Goal: Information Seeking & Learning: Learn about a topic

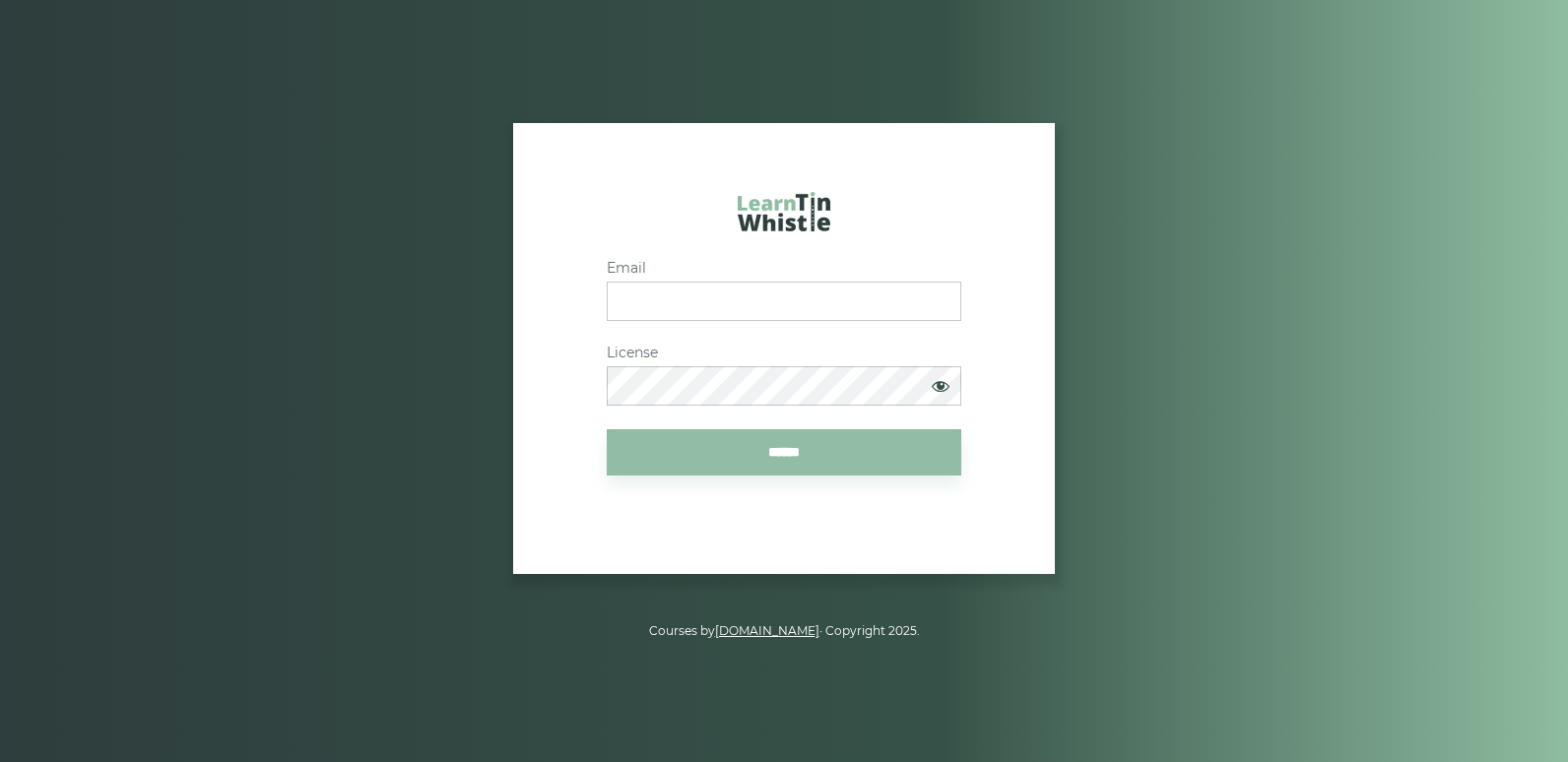
click at [715, 298] on input "Email" at bounding box center [784, 301] width 355 height 39
type input "**********"
click at [943, 385] on span at bounding box center [940, 385] width 39 height 37
click at [797, 452] on input "******" at bounding box center [784, 453] width 355 height 46
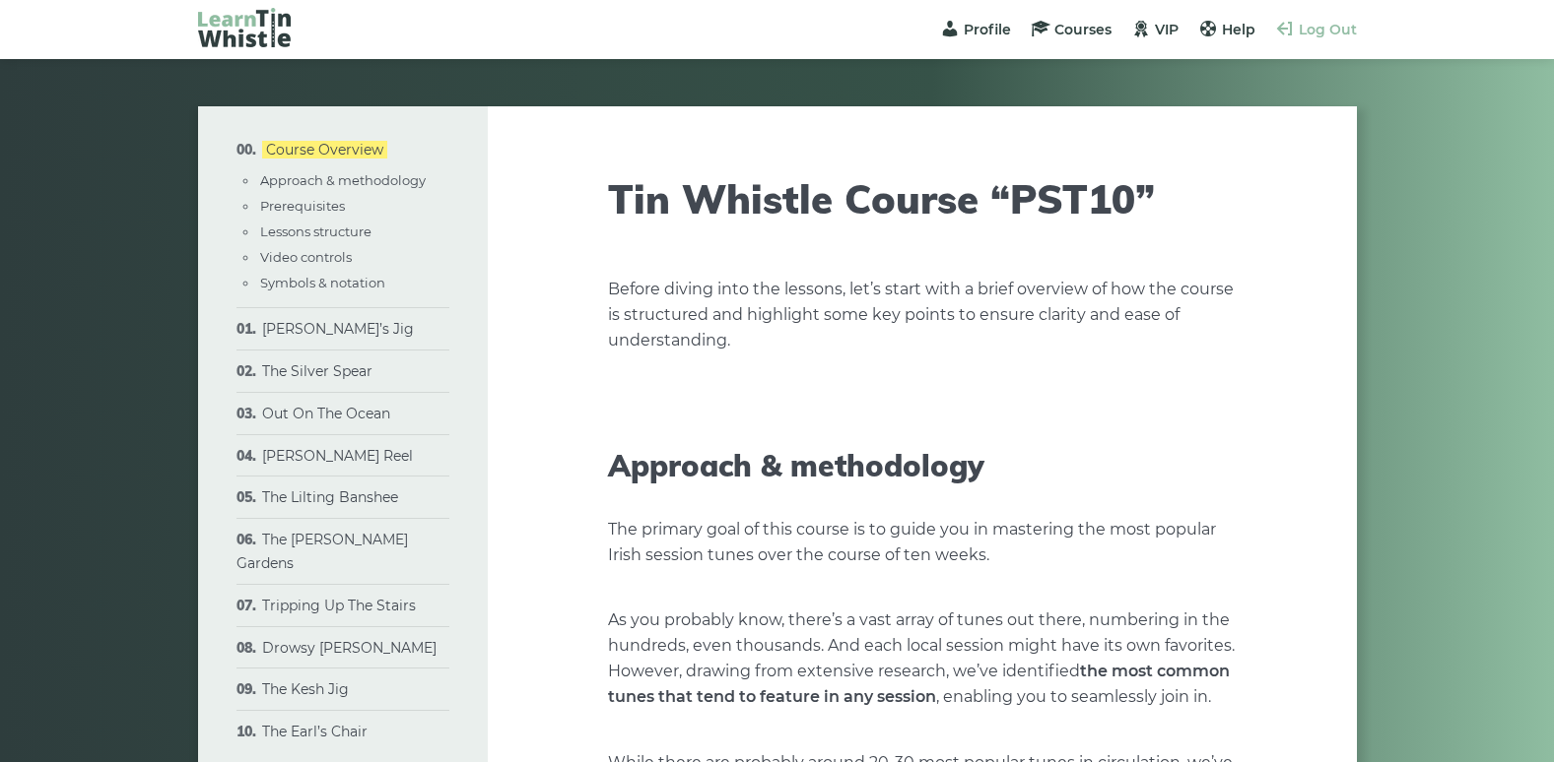
click at [1340, 27] on span "Log Out" at bounding box center [1327, 30] width 58 height 18
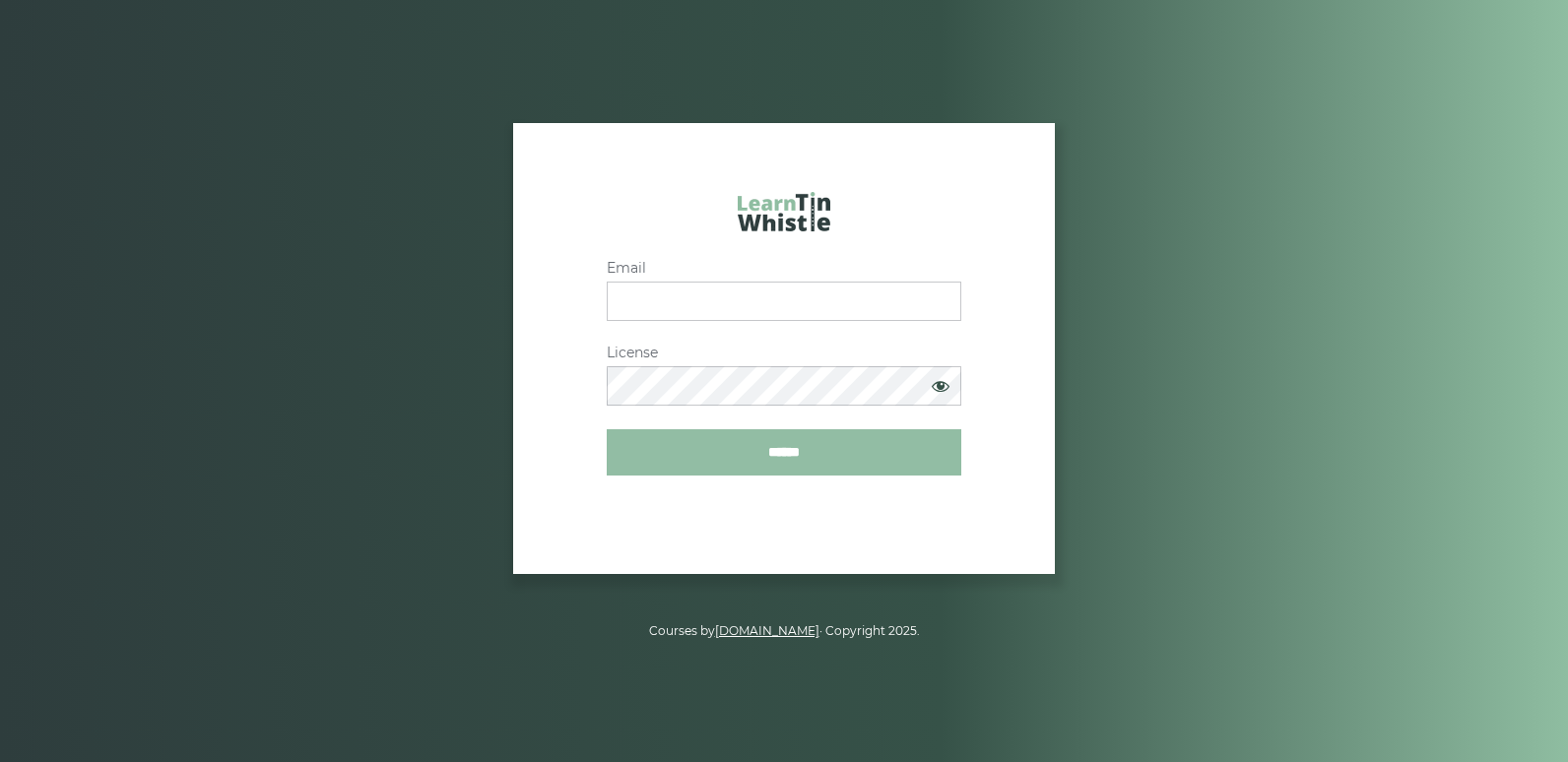
type input "**********"
click at [806, 454] on input "******" at bounding box center [784, 453] width 355 height 46
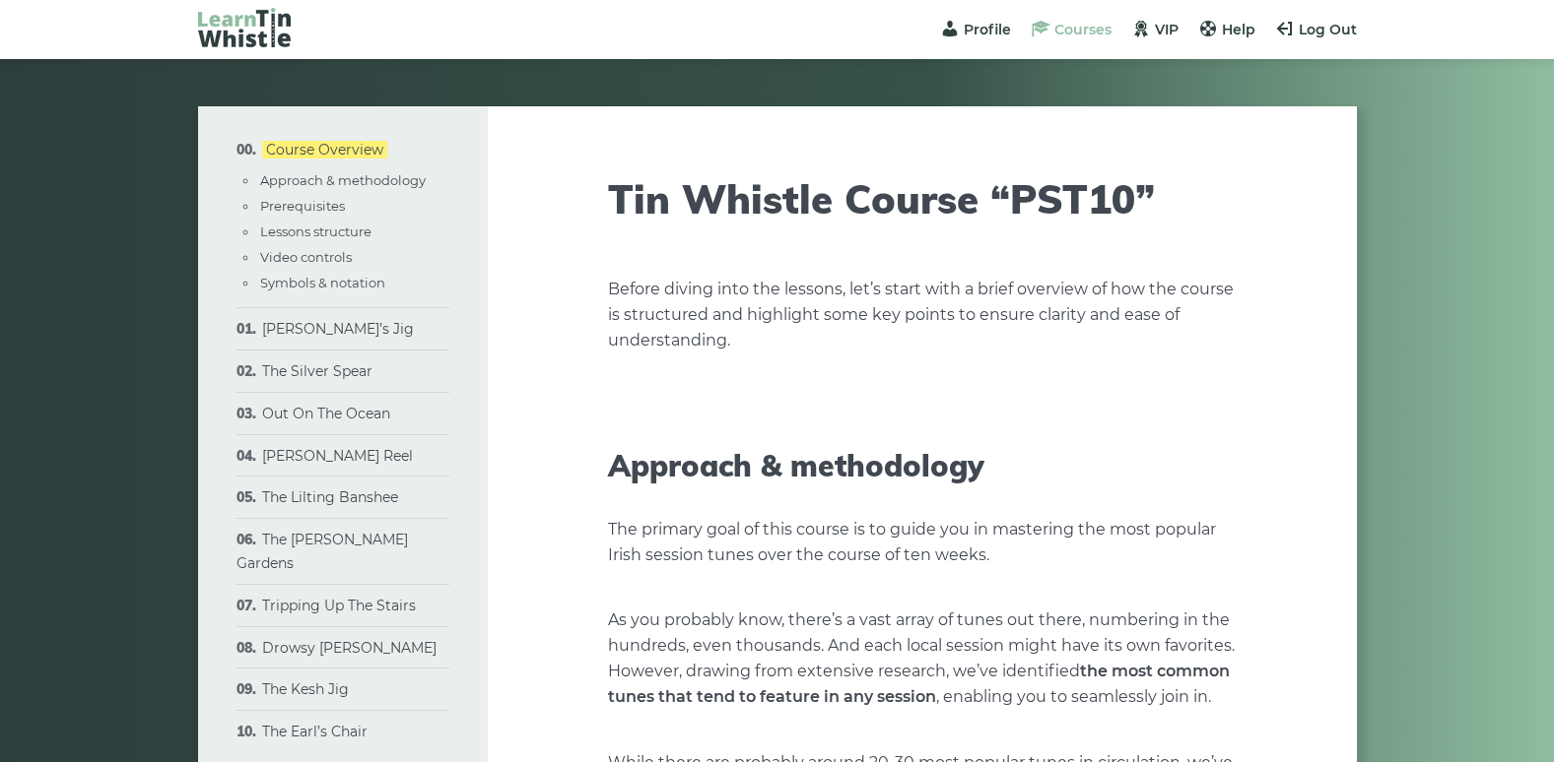
click at [1057, 29] on span "Courses" at bounding box center [1082, 30] width 57 height 18
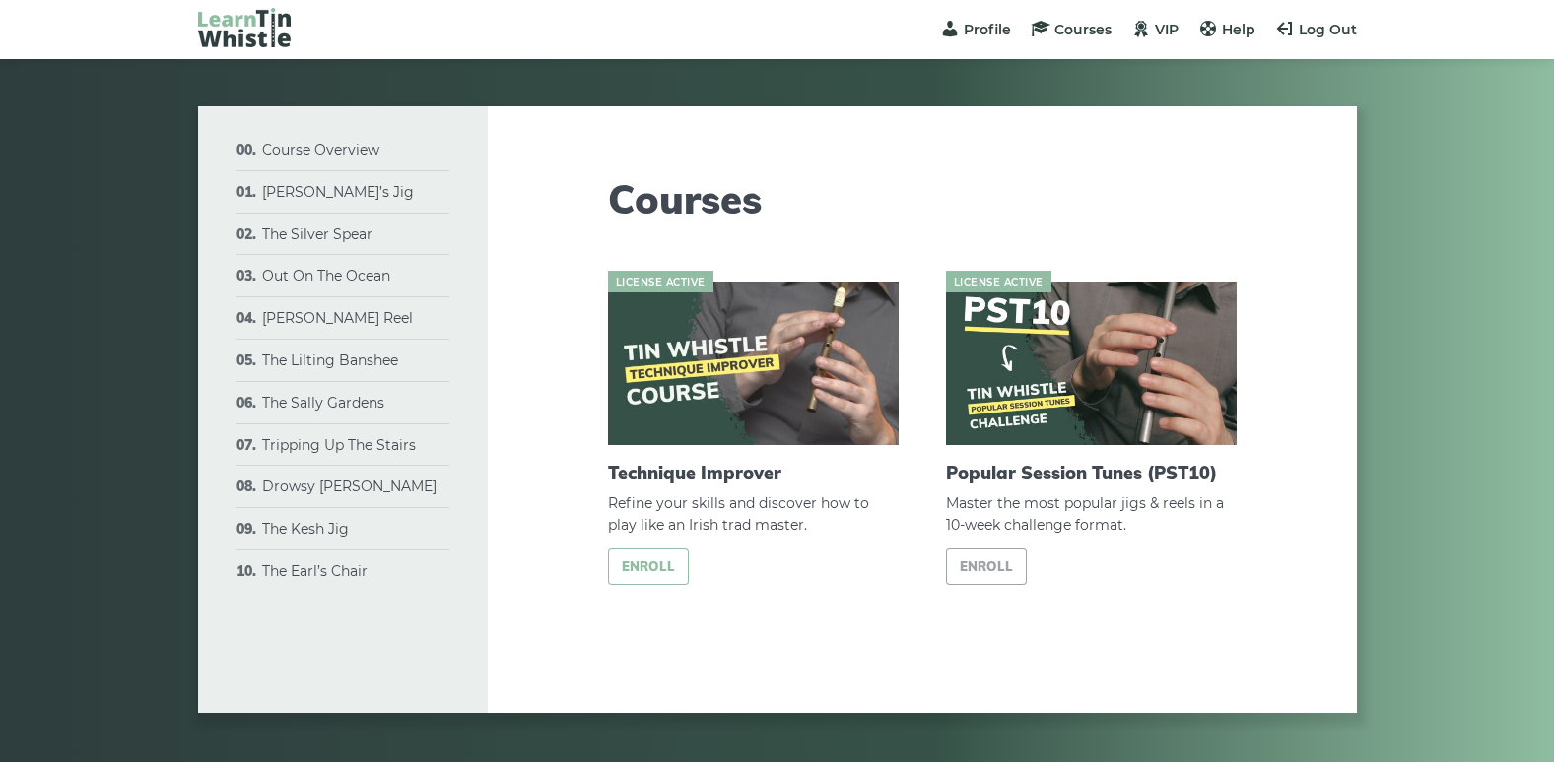
click at [660, 563] on link "Enroll" at bounding box center [649, 567] width 82 height 36
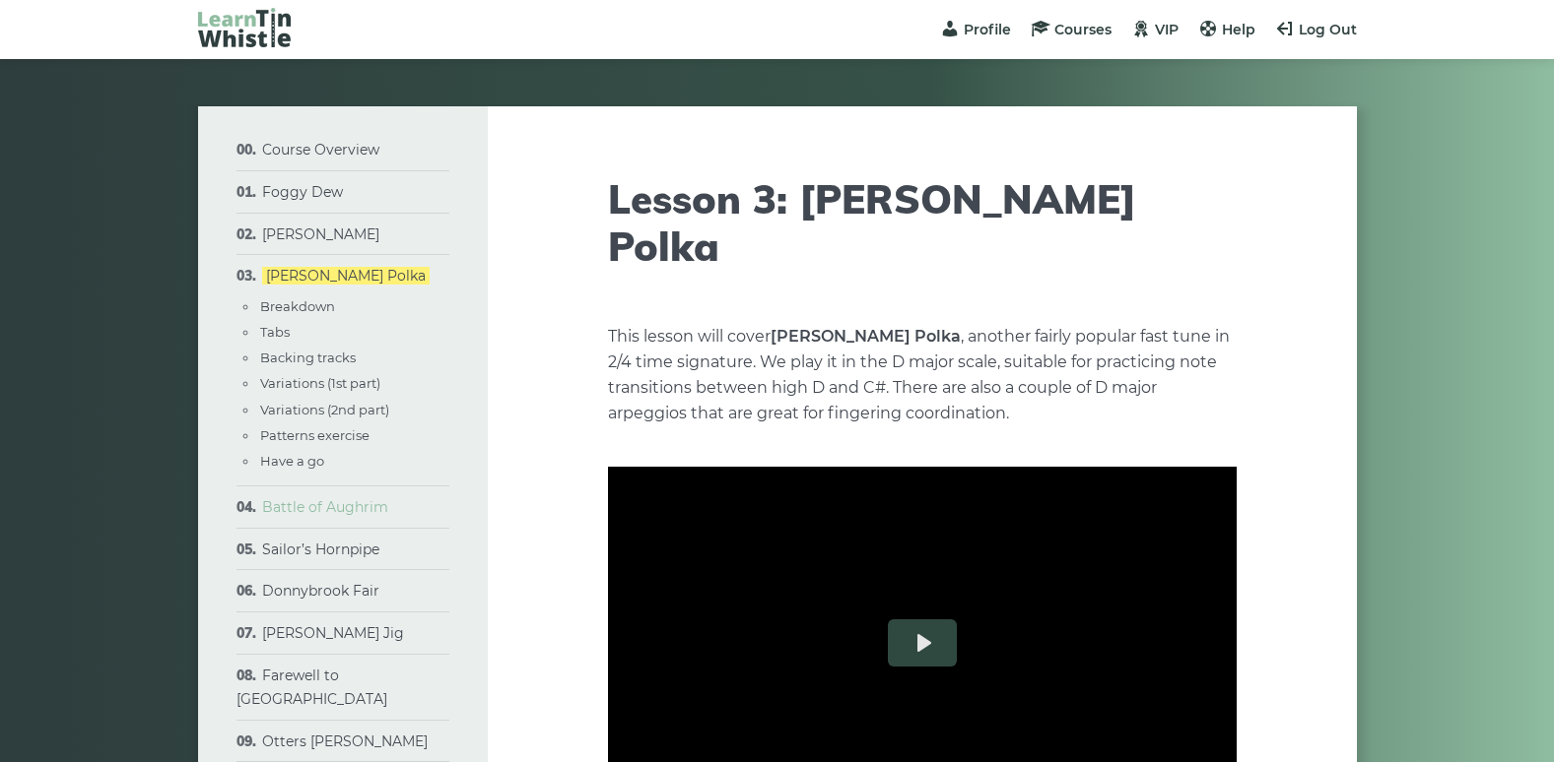
click at [284, 501] on link "Battle of Aughrim" at bounding box center [325, 507] width 126 height 18
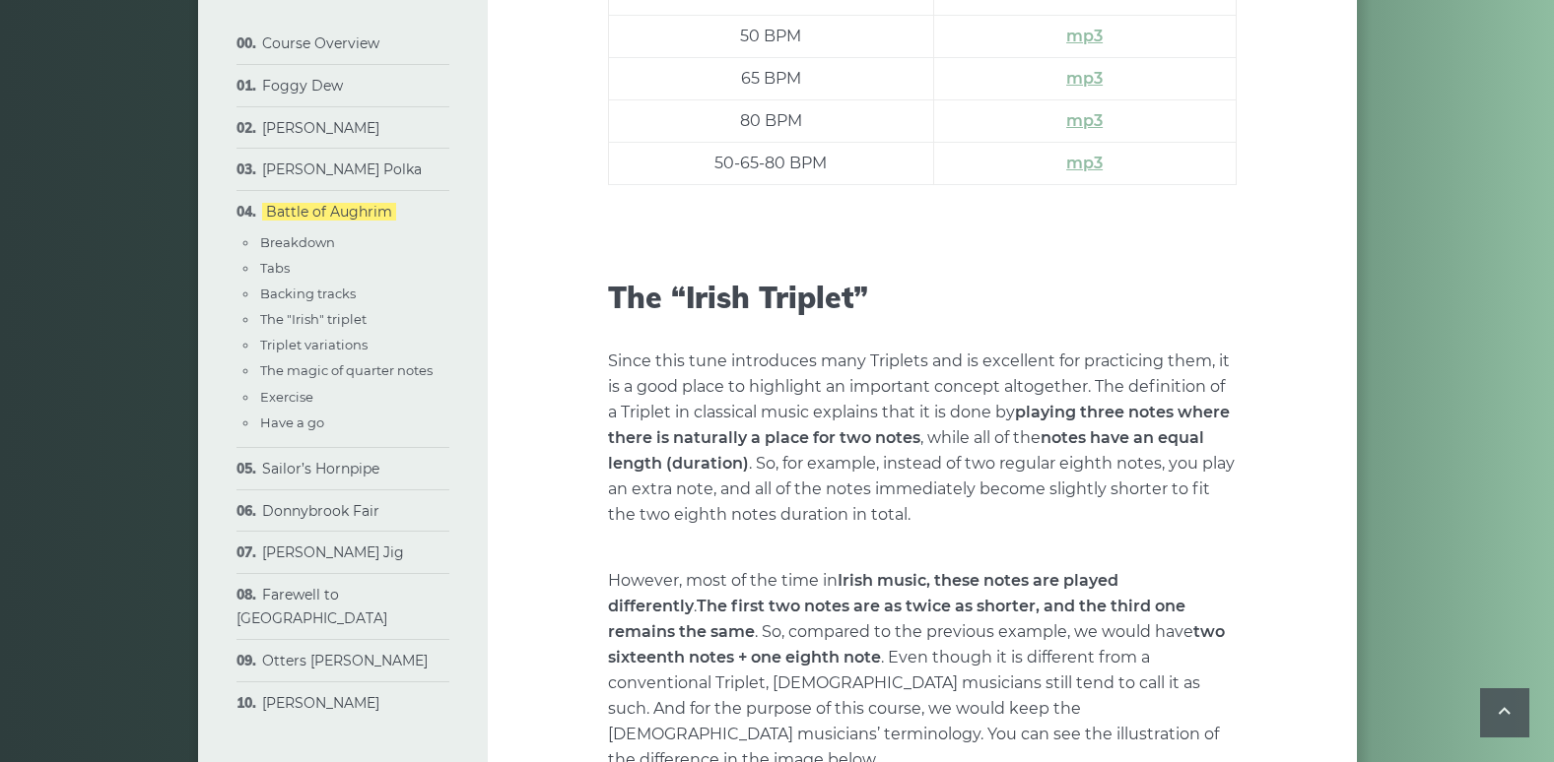
scroll to position [3197, 0]
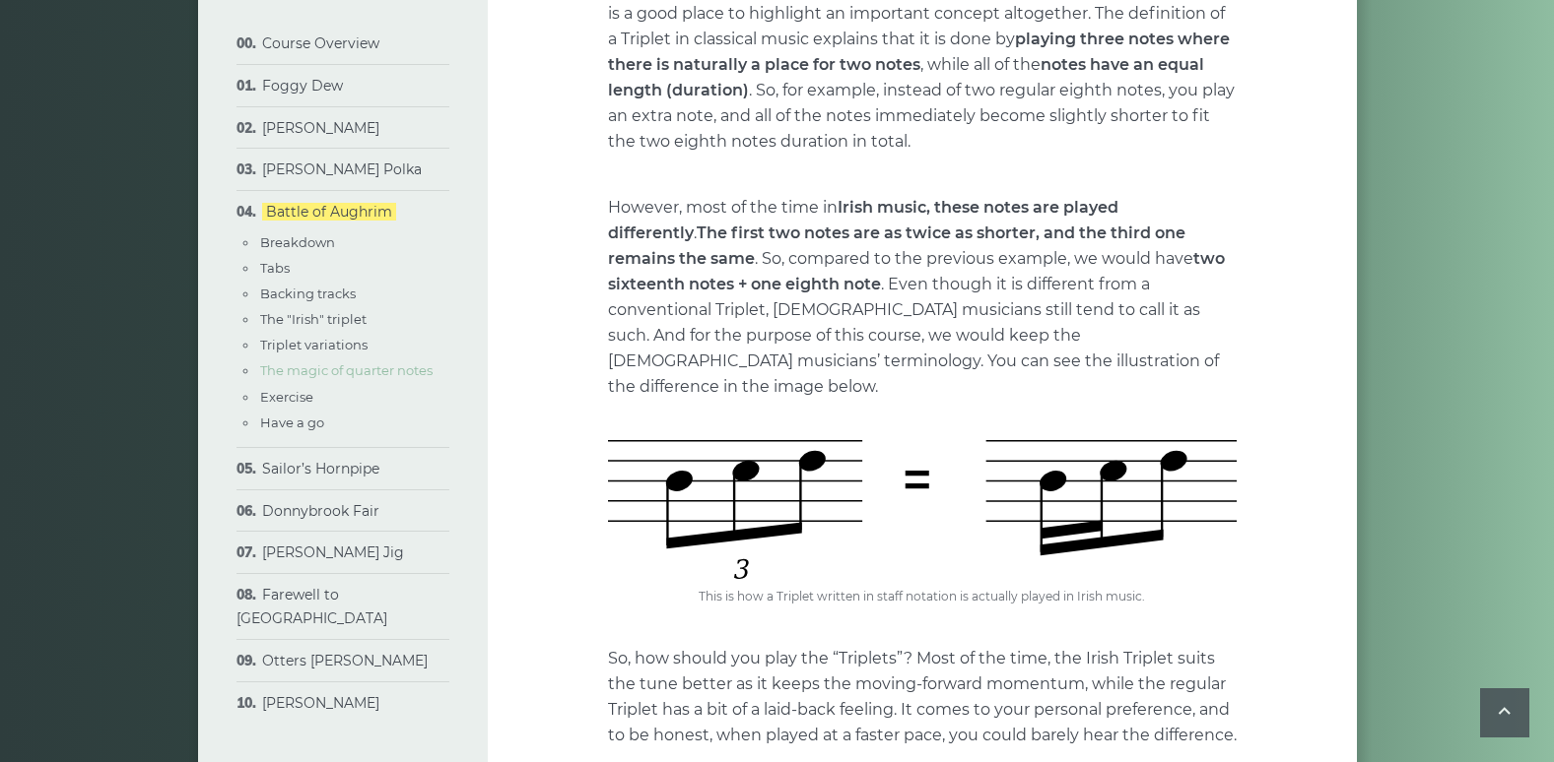
click at [369, 372] on link "The magic of quarter notes" at bounding box center [346, 371] width 172 height 16
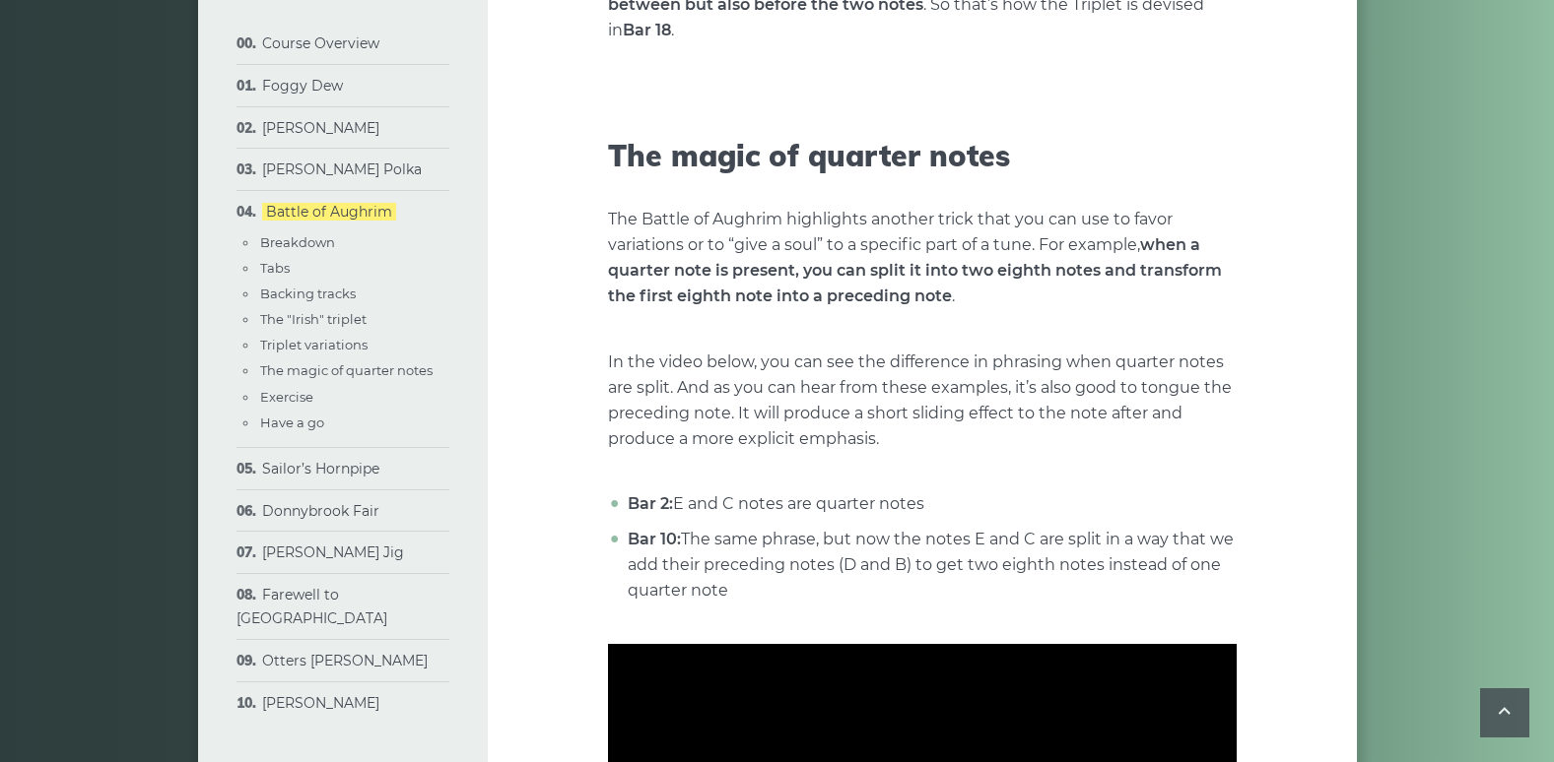
scroll to position [5685, 0]
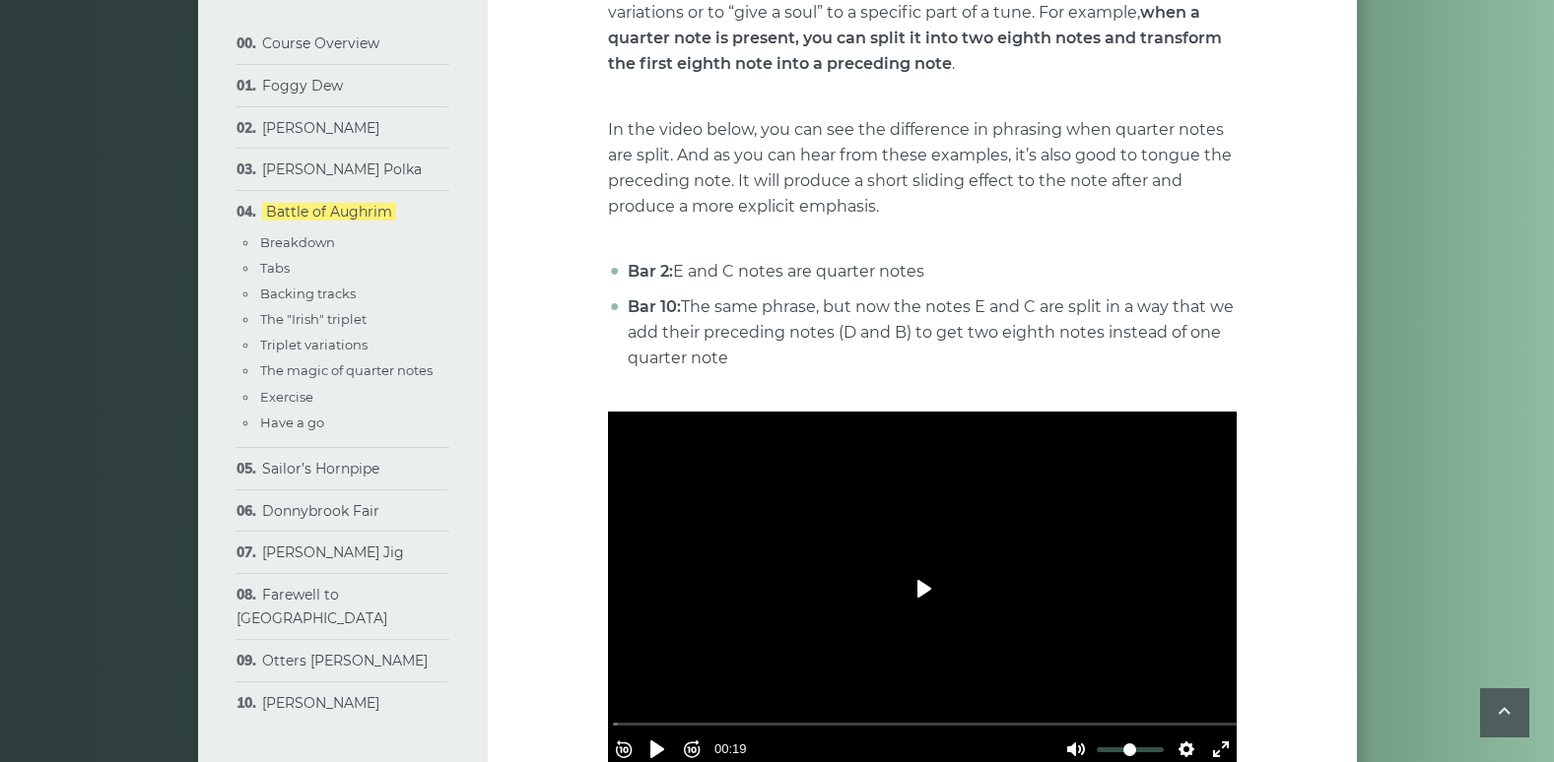
click at [918, 565] on button "Play" at bounding box center [922, 588] width 69 height 47
click at [669, 734] on button "Pause Play" at bounding box center [657, 750] width 32 height 32
type input "*****"
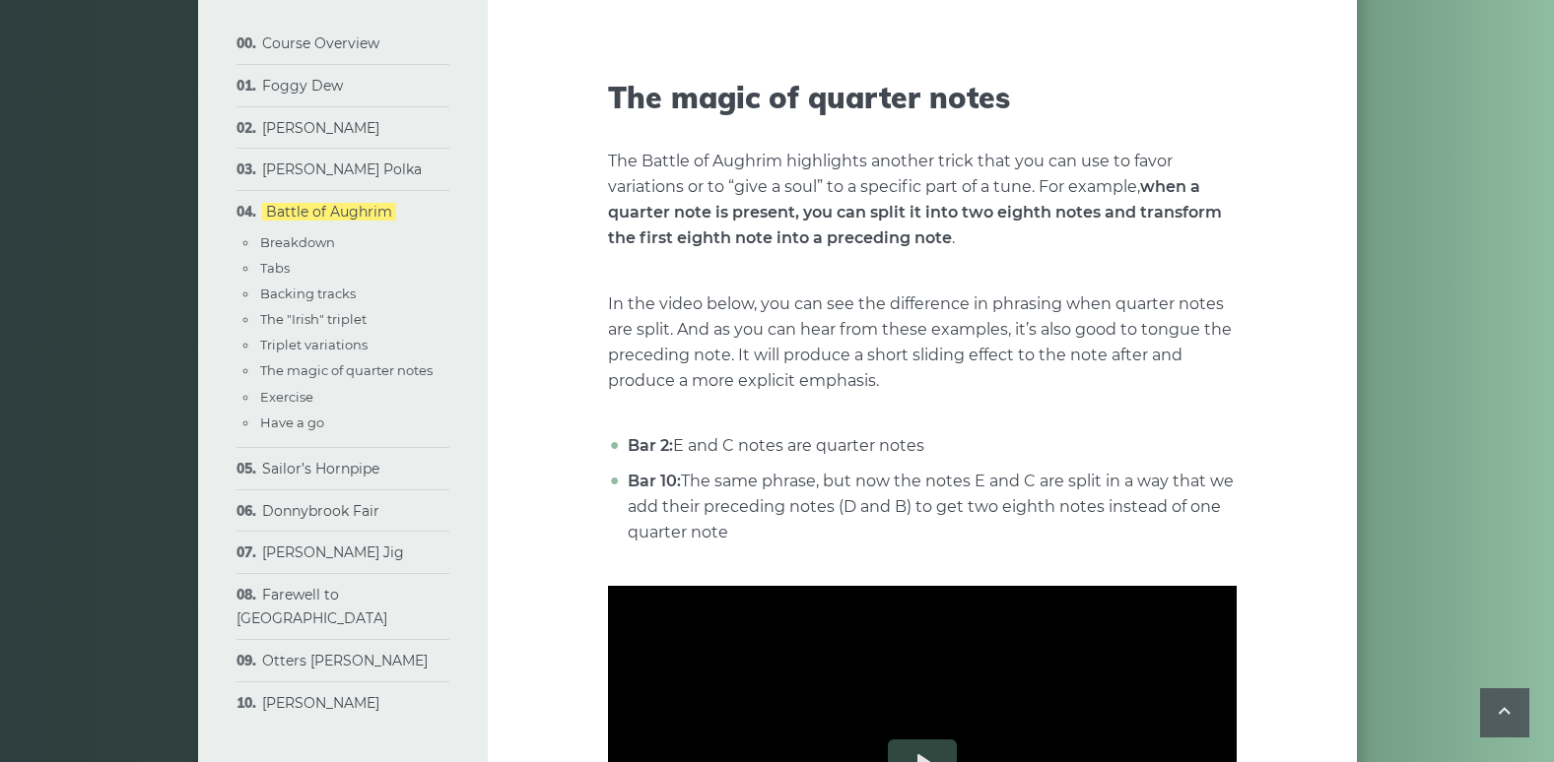
scroll to position [5453, 0]
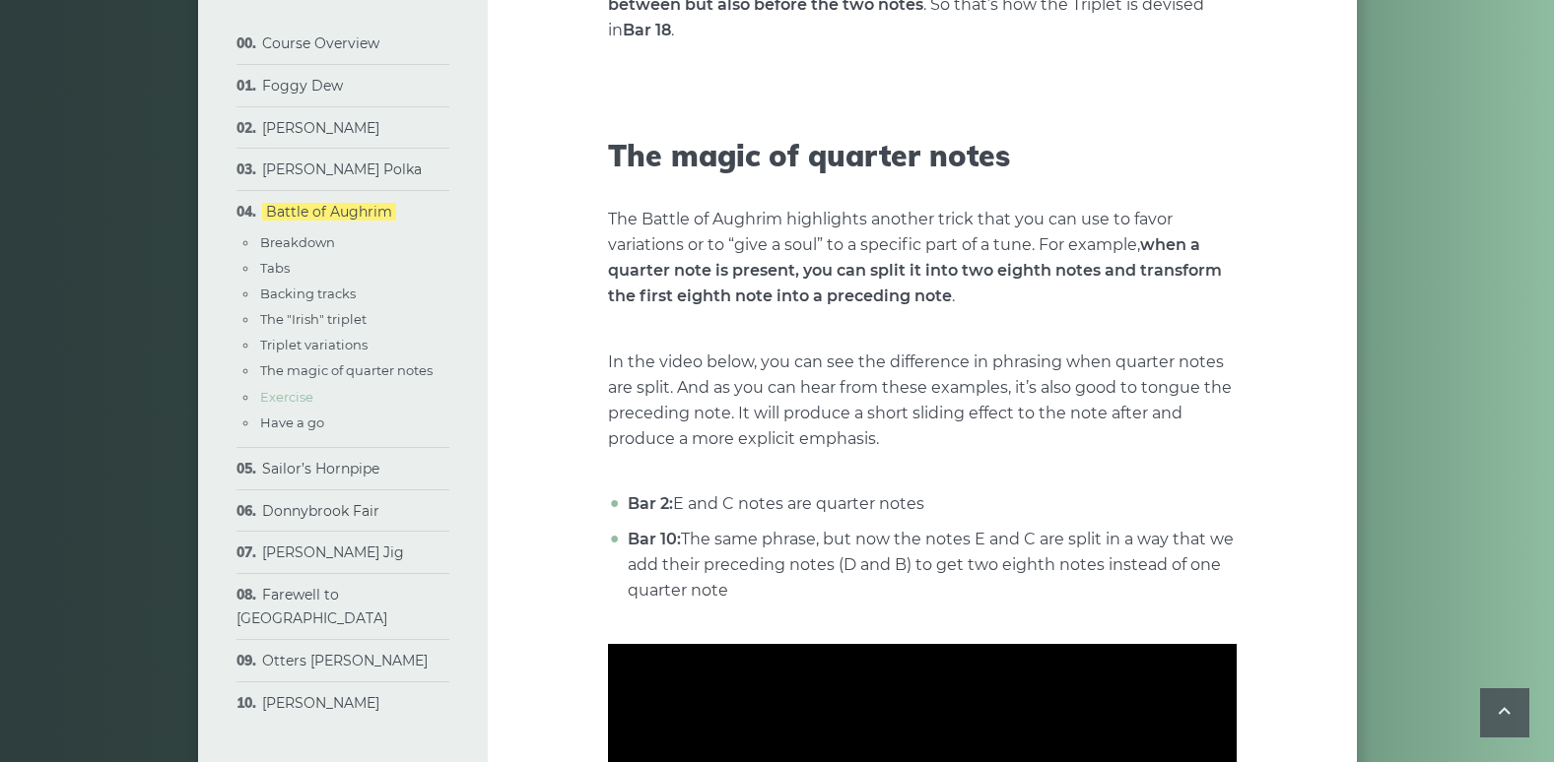
click at [285, 395] on link "Exercise" at bounding box center [286, 397] width 53 height 16
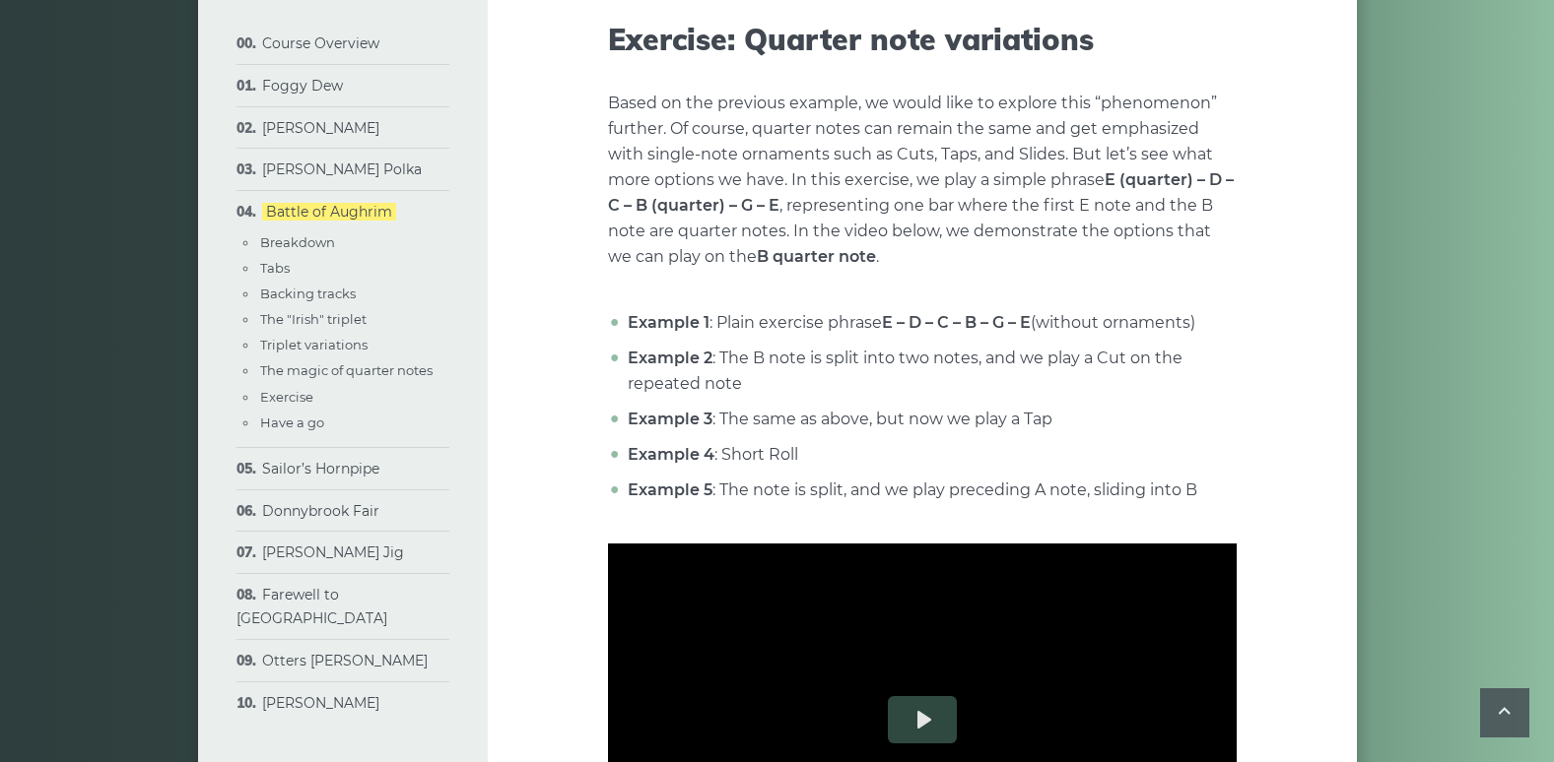
scroll to position [7182, 0]
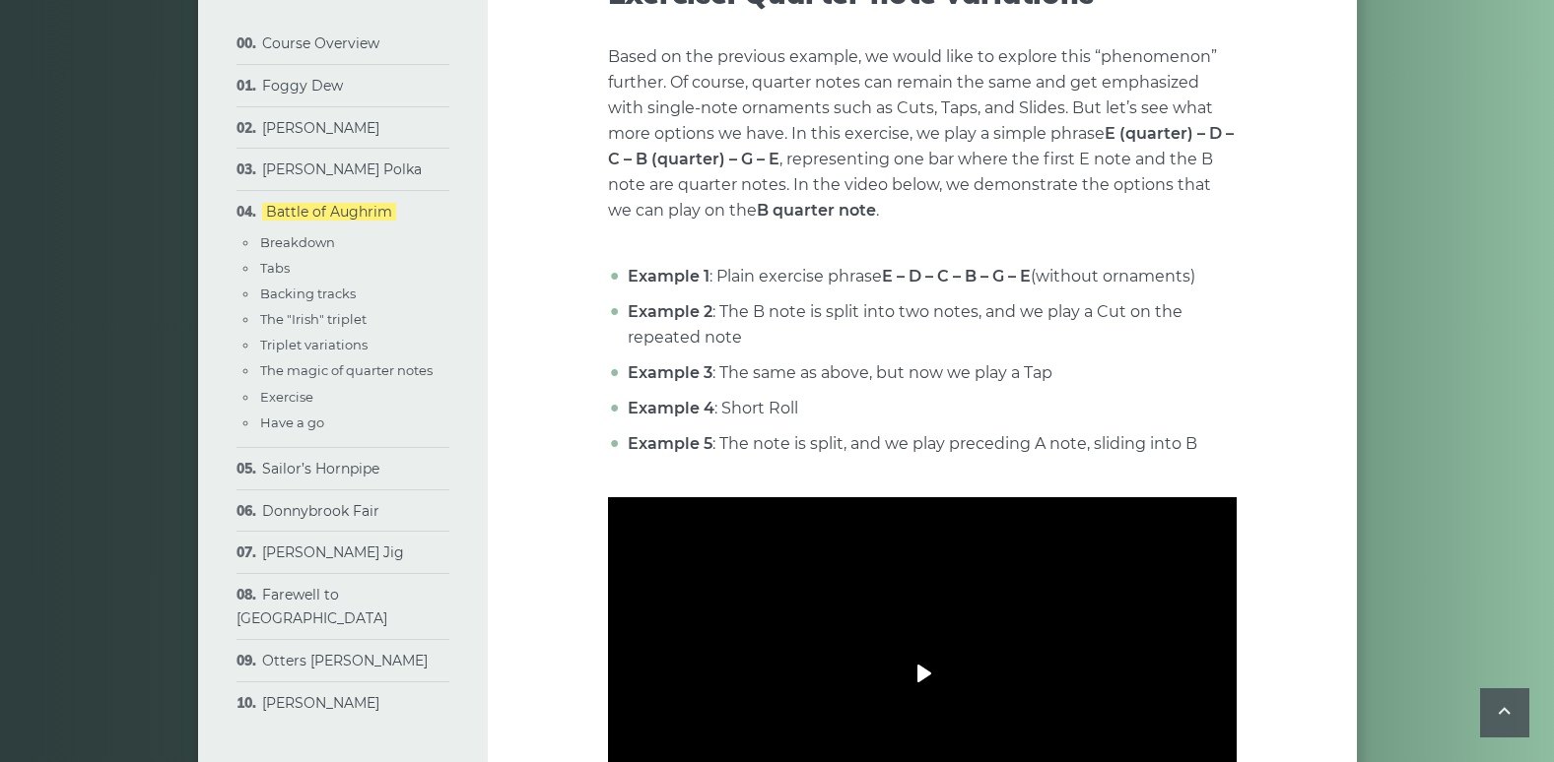
click at [915, 650] on button "Play" at bounding box center [922, 673] width 69 height 47
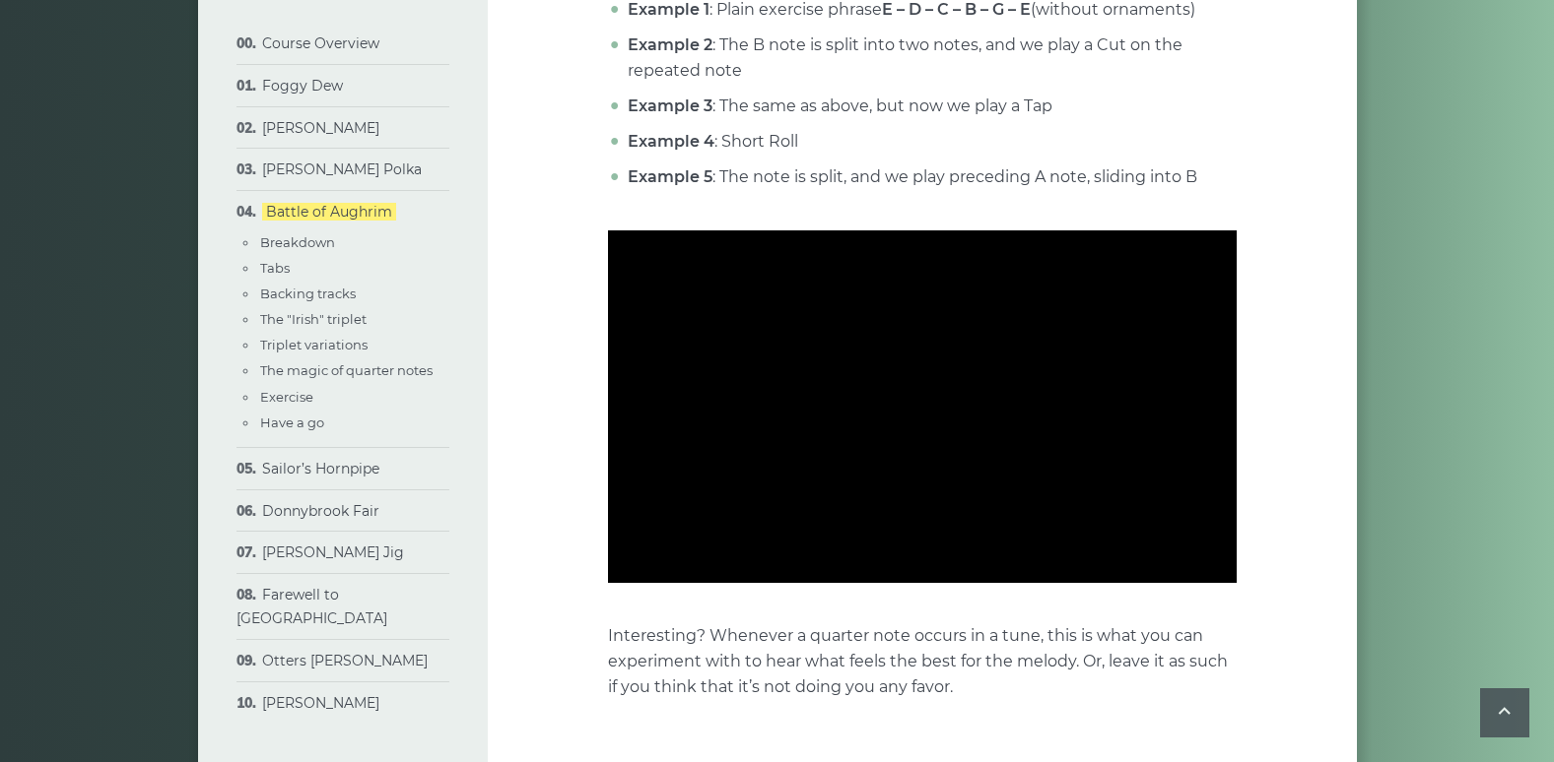
scroll to position [7343, 0]
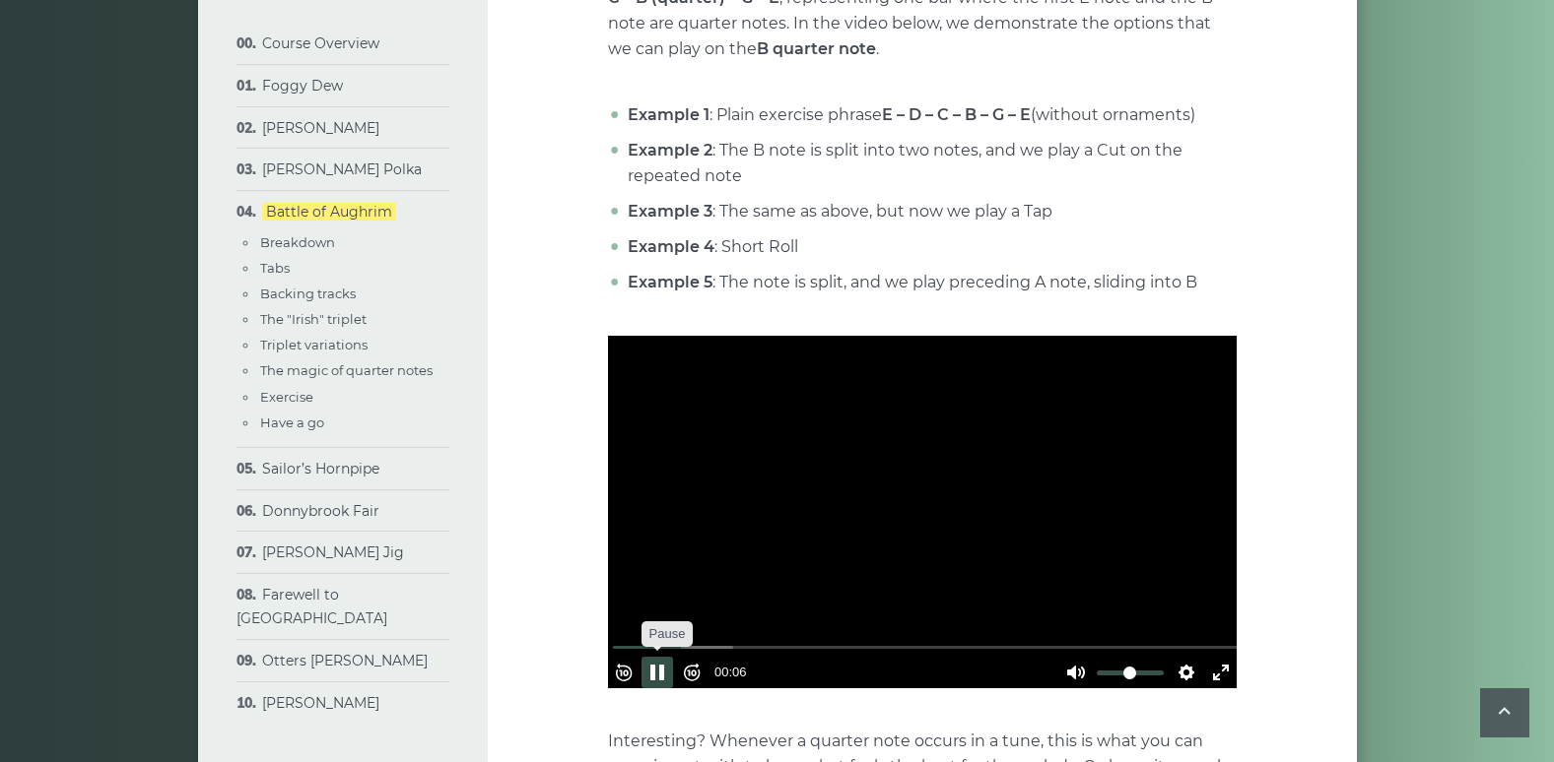
click at [664, 657] on button "Pause Play" at bounding box center [657, 673] width 32 height 32
click at [936, 489] on button "Play" at bounding box center [922, 512] width 69 height 47
click at [666, 657] on button "Pause Play" at bounding box center [657, 673] width 32 height 32
click at [665, 657] on button "Pause Play" at bounding box center [657, 673] width 32 height 32
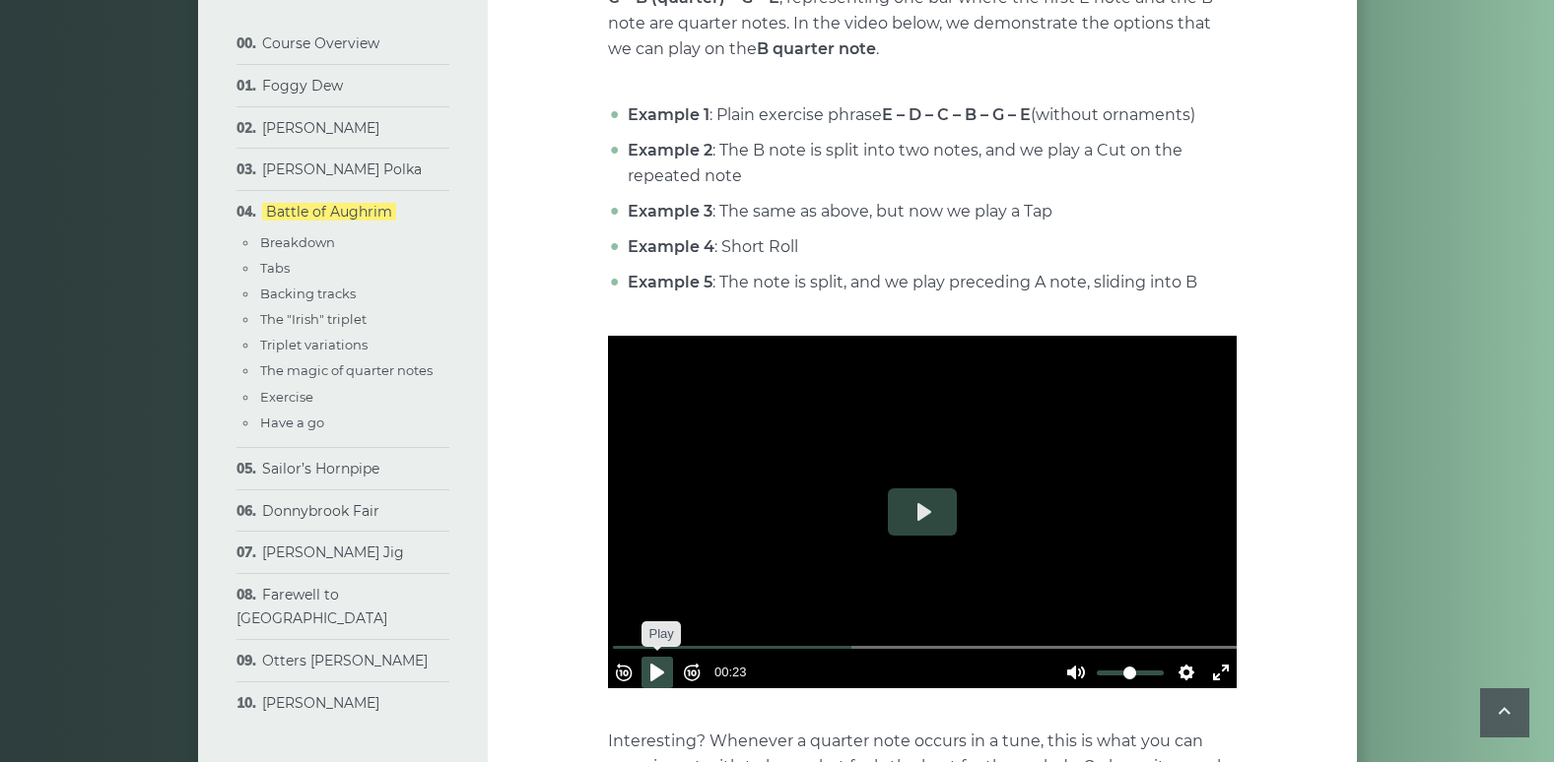
click at [665, 657] on button "Pause Play" at bounding box center [657, 673] width 32 height 32
click at [666, 657] on button "Pause Play" at bounding box center [657, 673] width 32 height 32
click at [669, 657] on button "Pause Play" at bounding box center [657, 673] width 32 height 32
type input "*****"
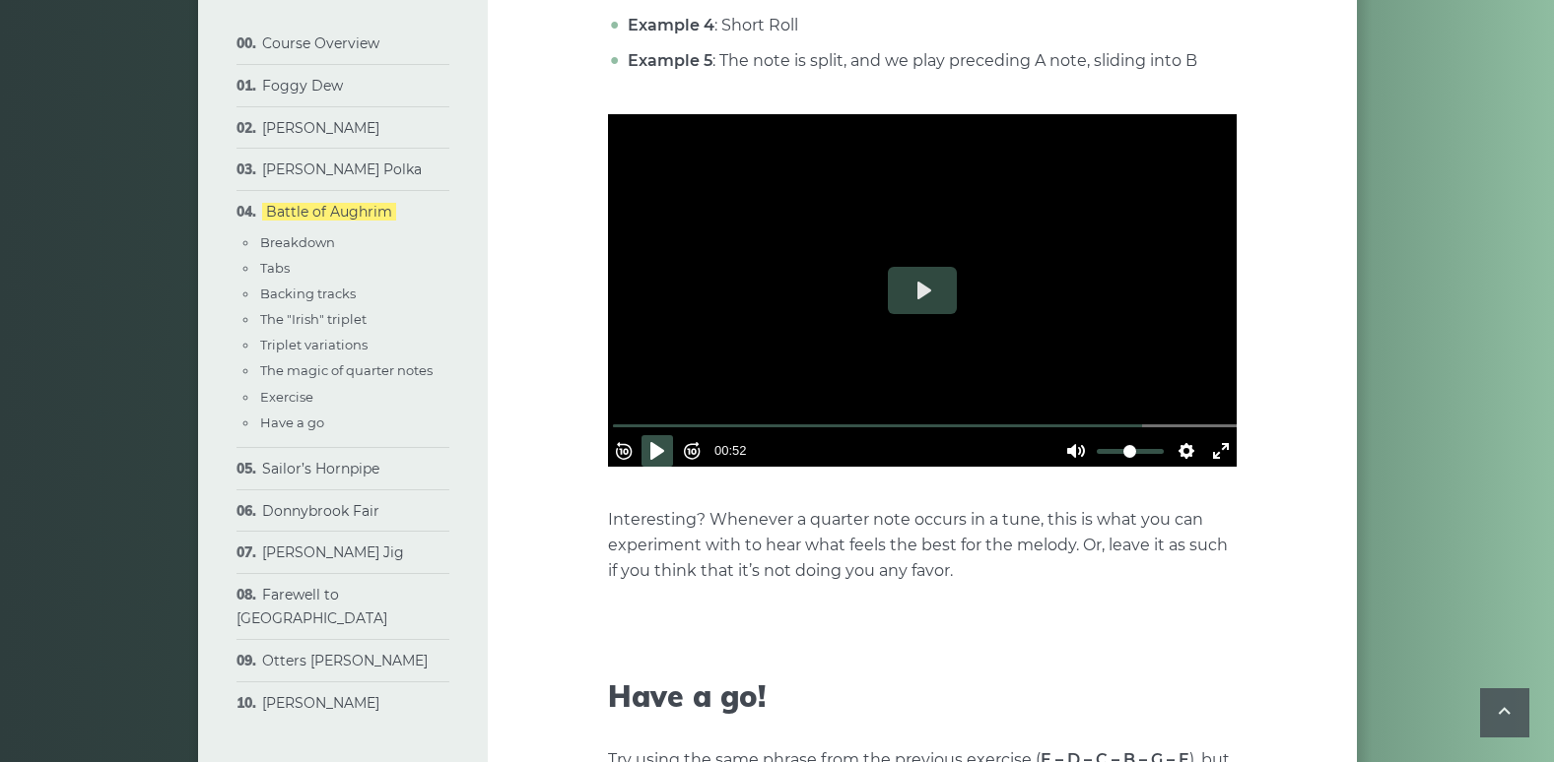
scroll to position [5384, 0]
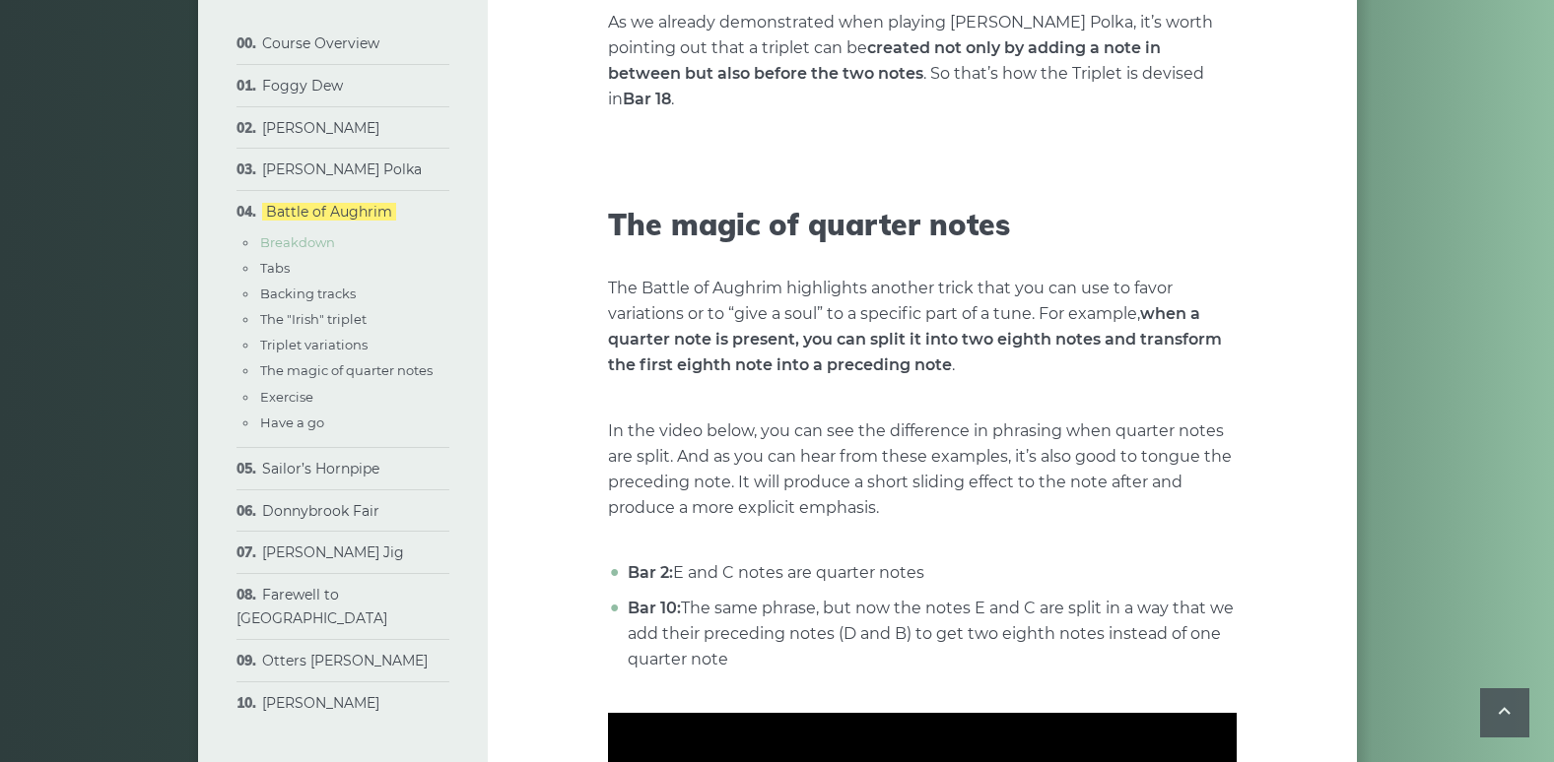
click at [312, 238] on link "Breakdown" at bounding box center [297, 242] width 75 height 16
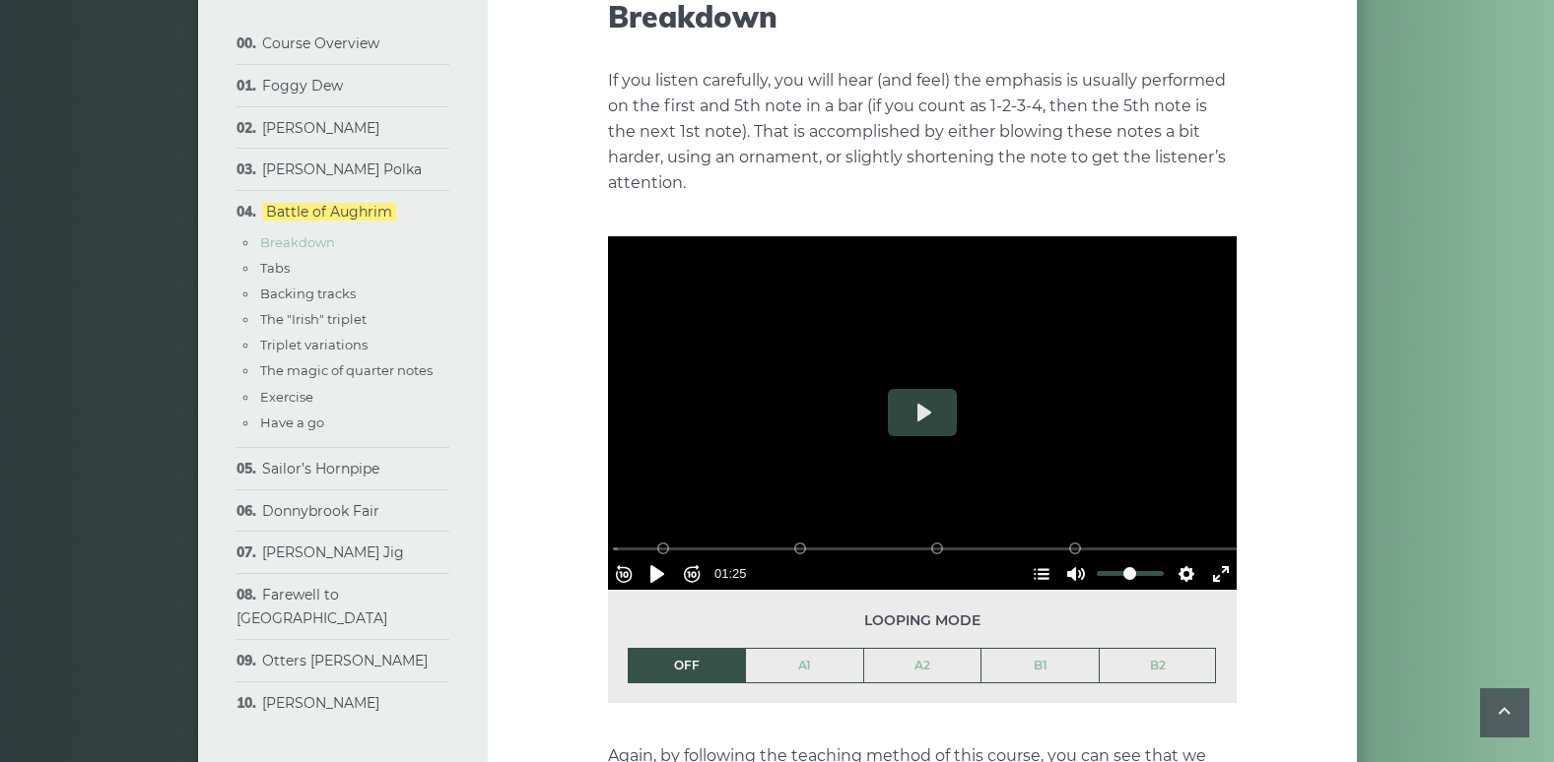
scroll to position [970, 0]
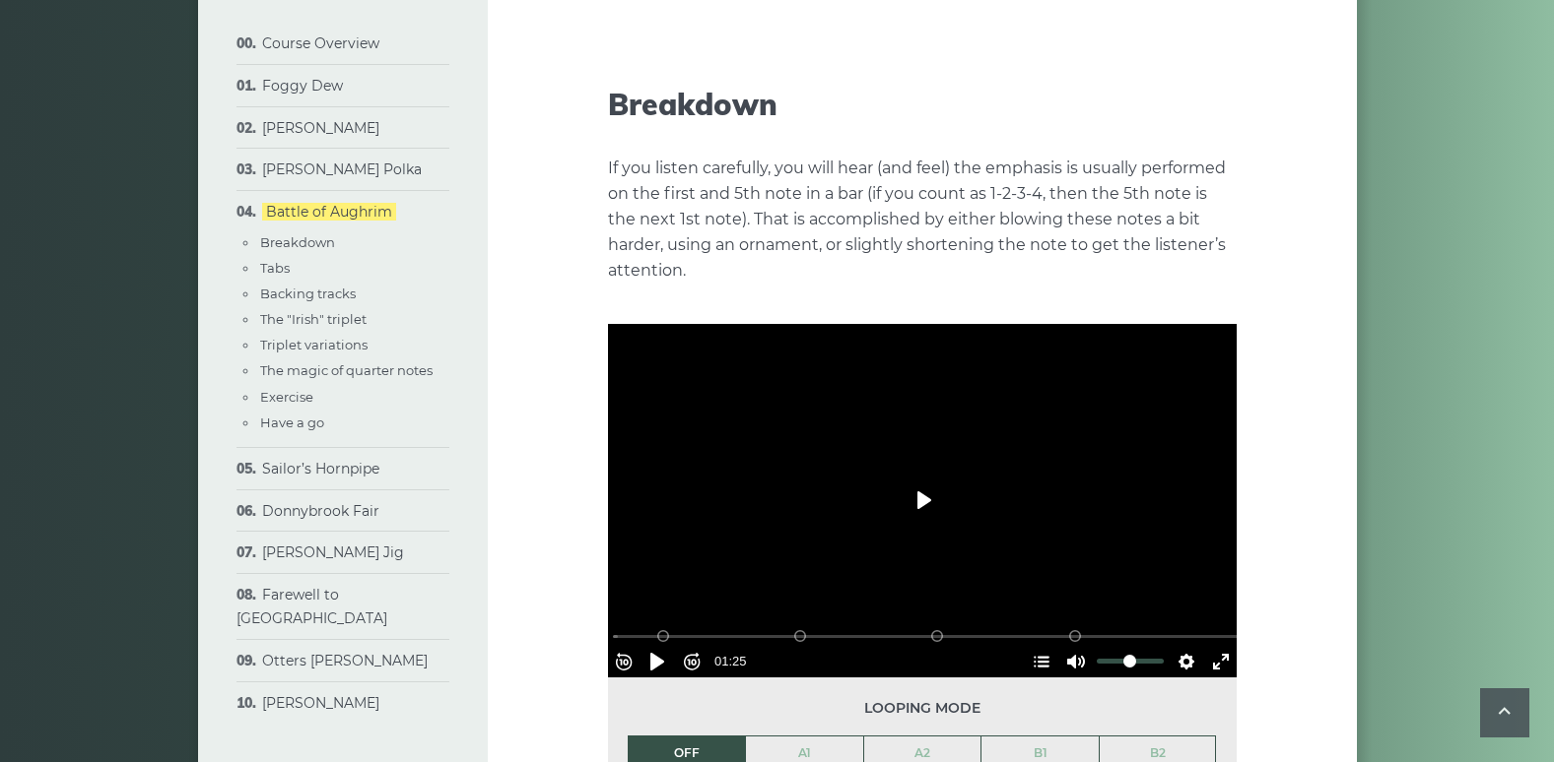
click at [912, 477] on button "Play" at bounding box center [922, 500] width 69 height 47
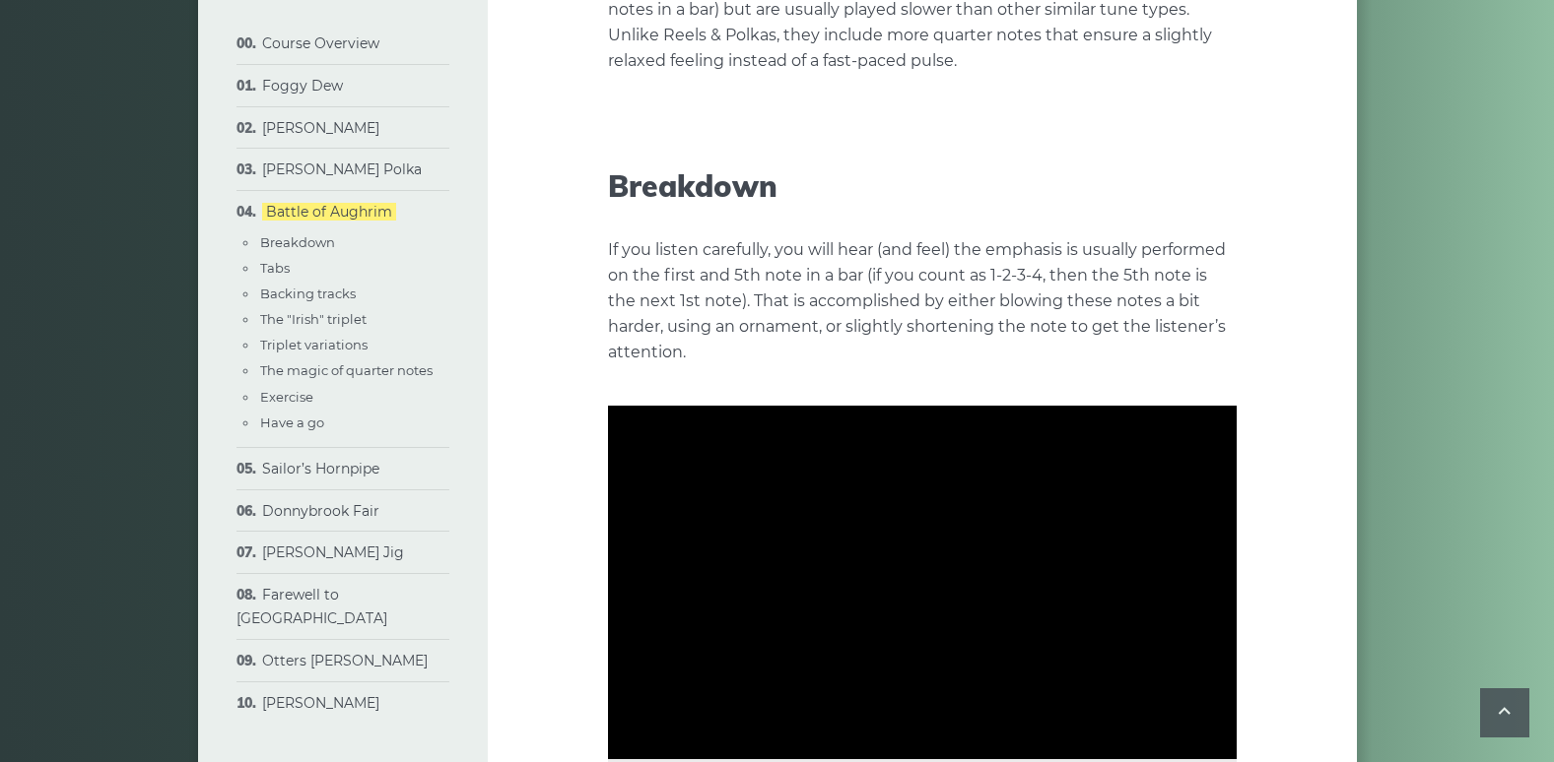
scroll to position [947, 0]
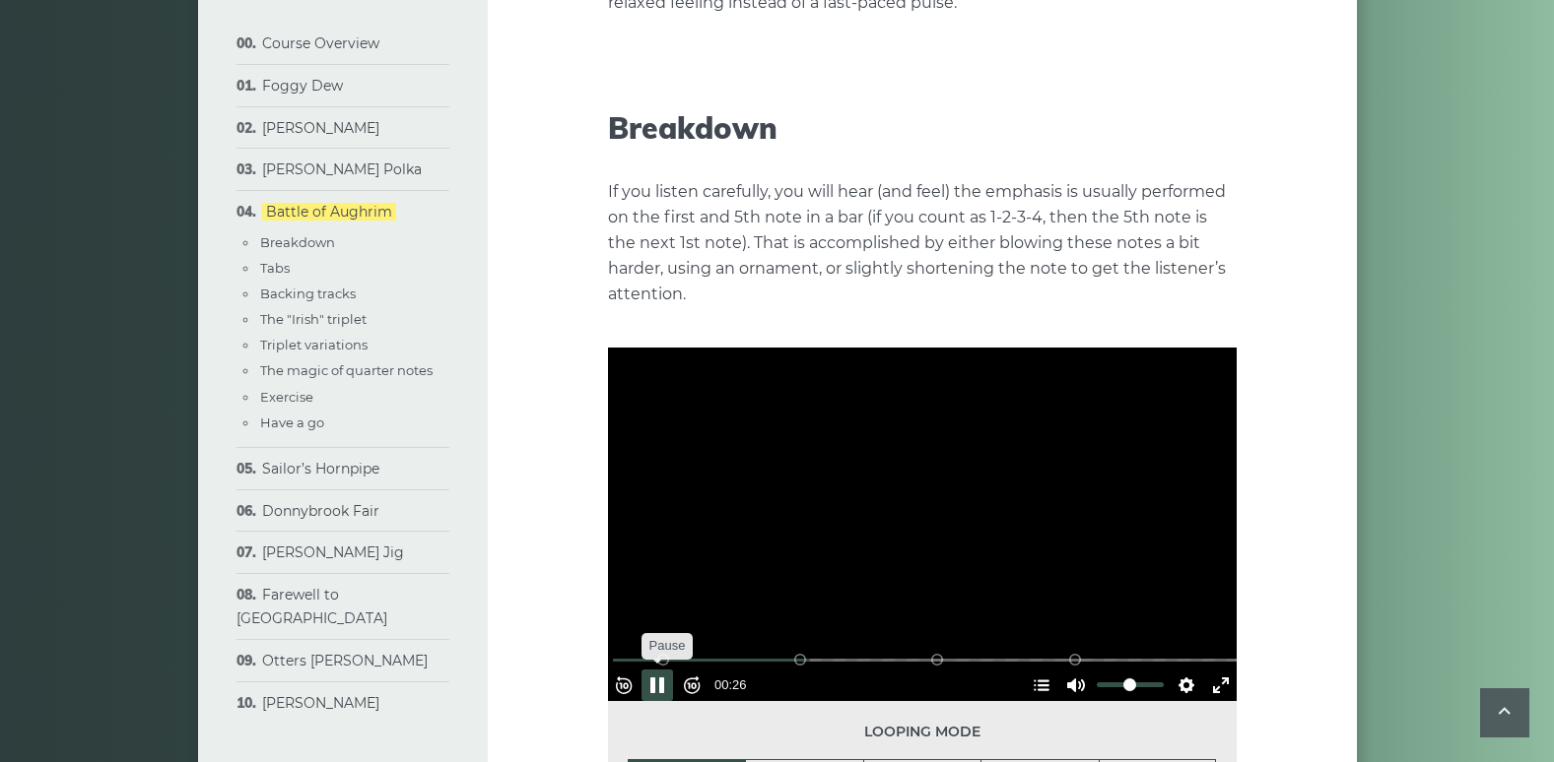
click at [671, 670] on button "Pause Play" at bounding box center [657, 686] width 32 height 32
click at [911, 500] on button "Play" at bounding box center [922, 523] width 69 height 47
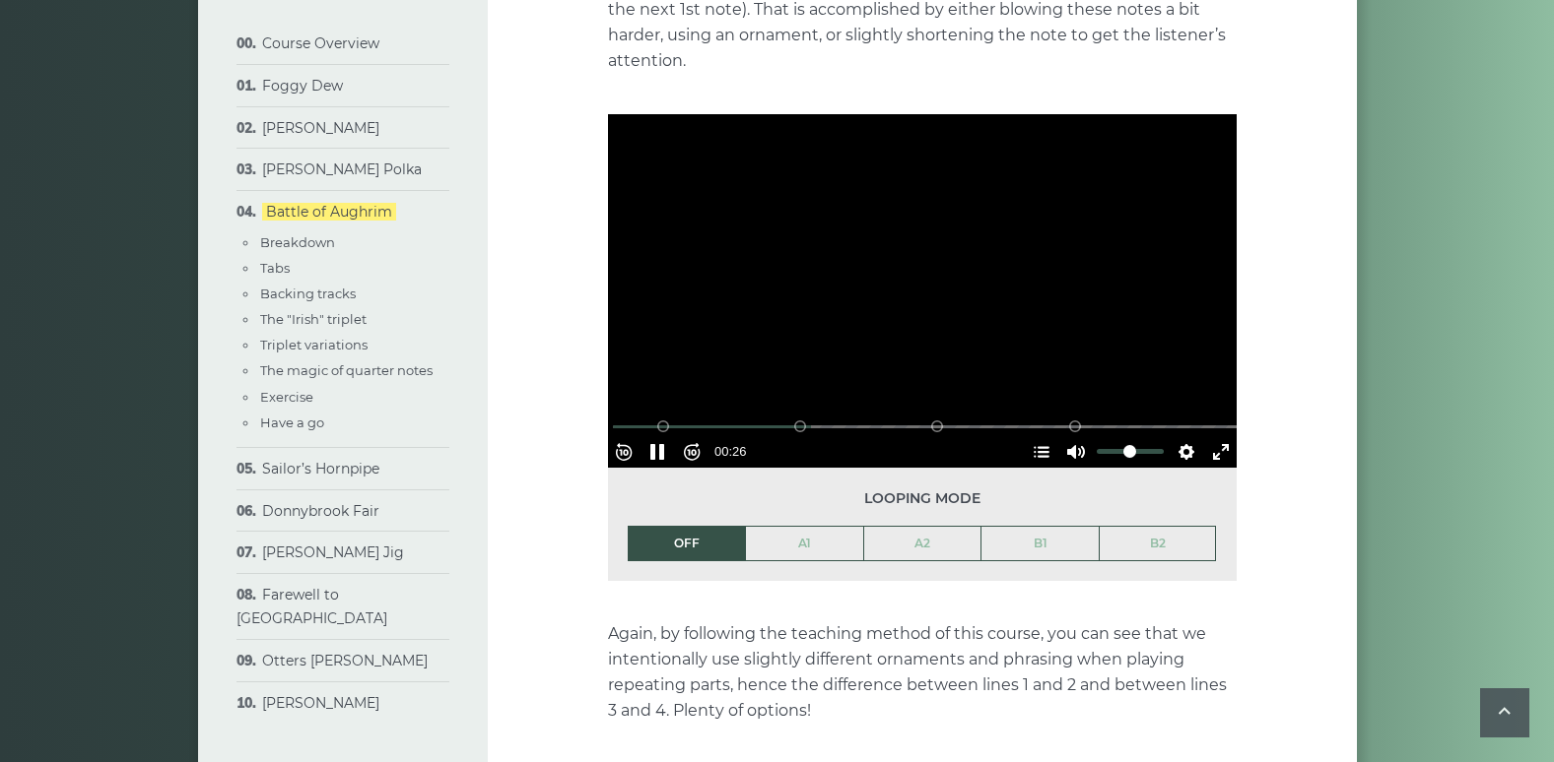
scroll to position [1192, 0]
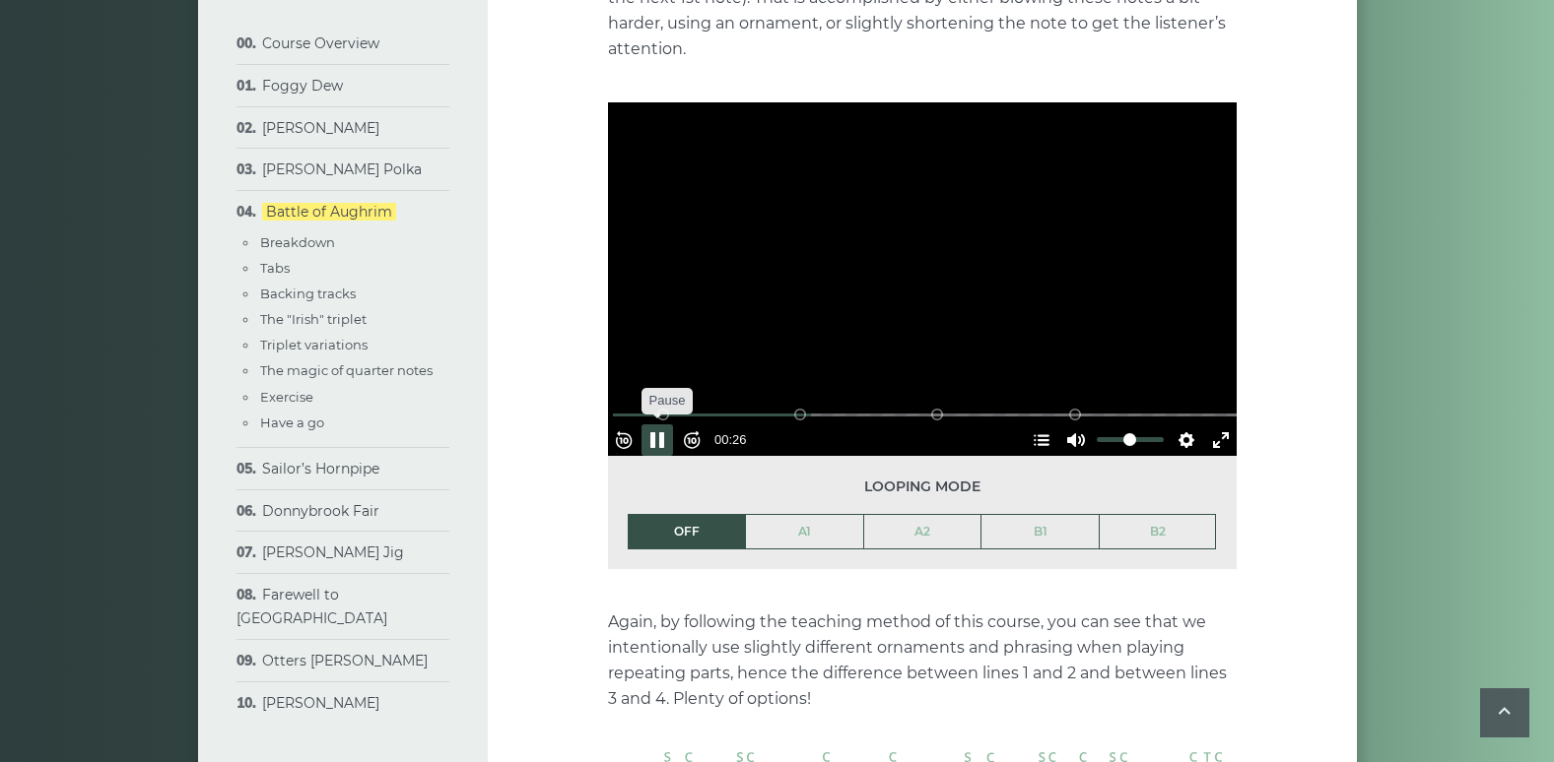
click at [667, 425] on button "Pause Play" at bounding box center [657, 441] width 32 height 32
click at [628, 425] on button "Rewind 10s" at bounding box center [624, 441] width 32 height 32
click at [634, 425] on button "Rewind 10s" at bounding box center [624, 441] width 32 height 32
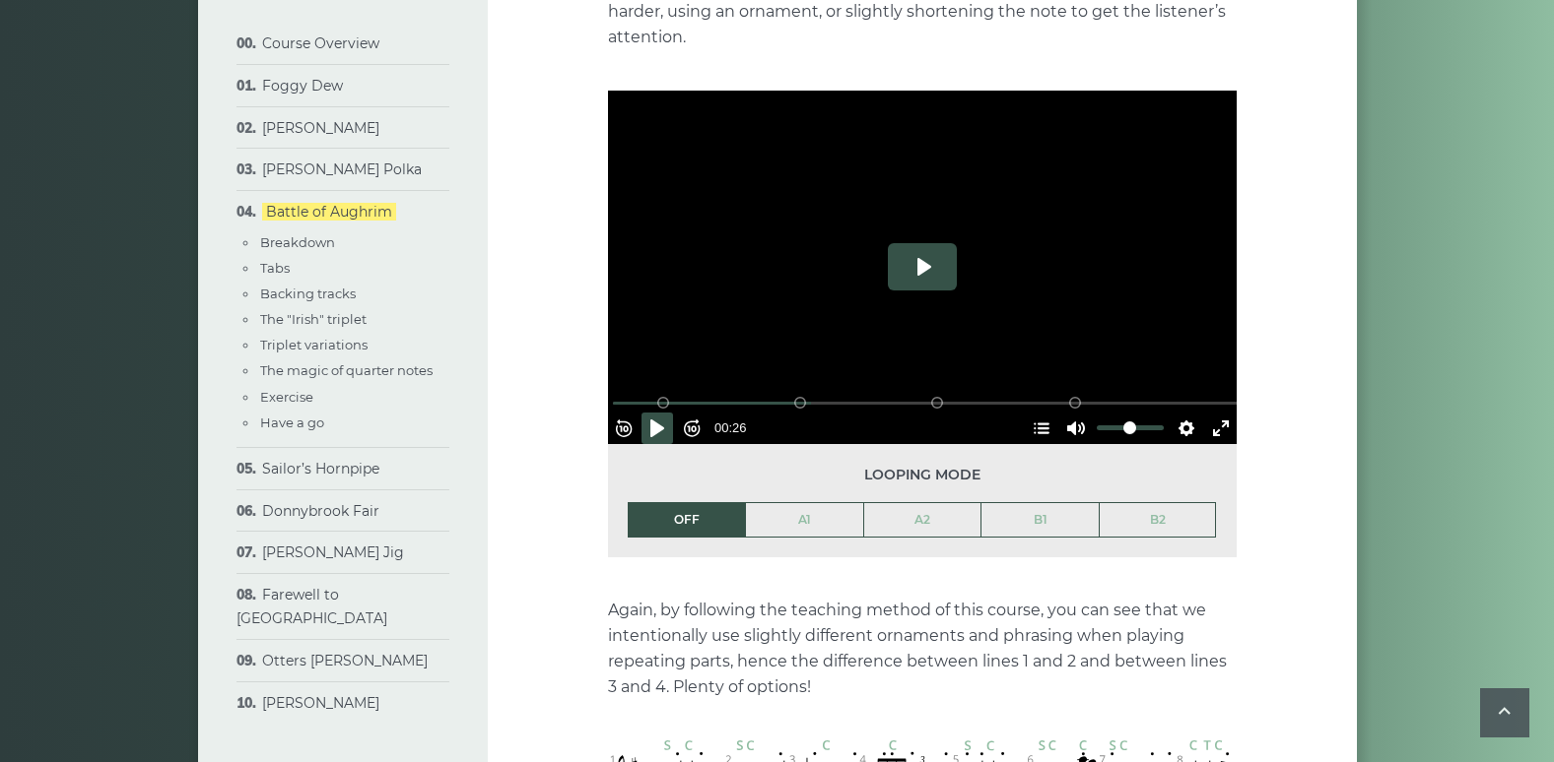
click at [910, 243] on button "Play" at bounding box center [922, 266] width 69 height 47
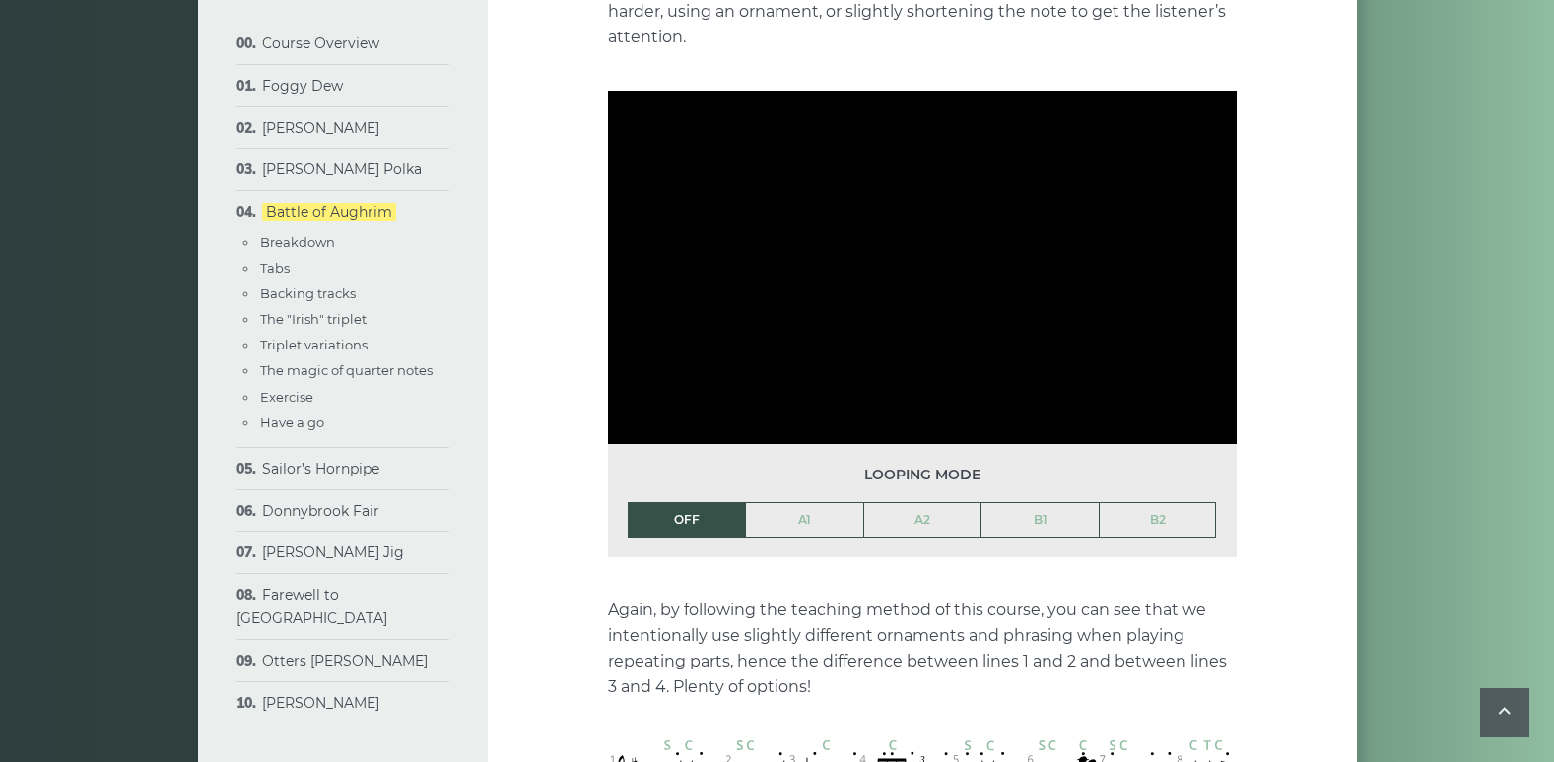
type input "***"
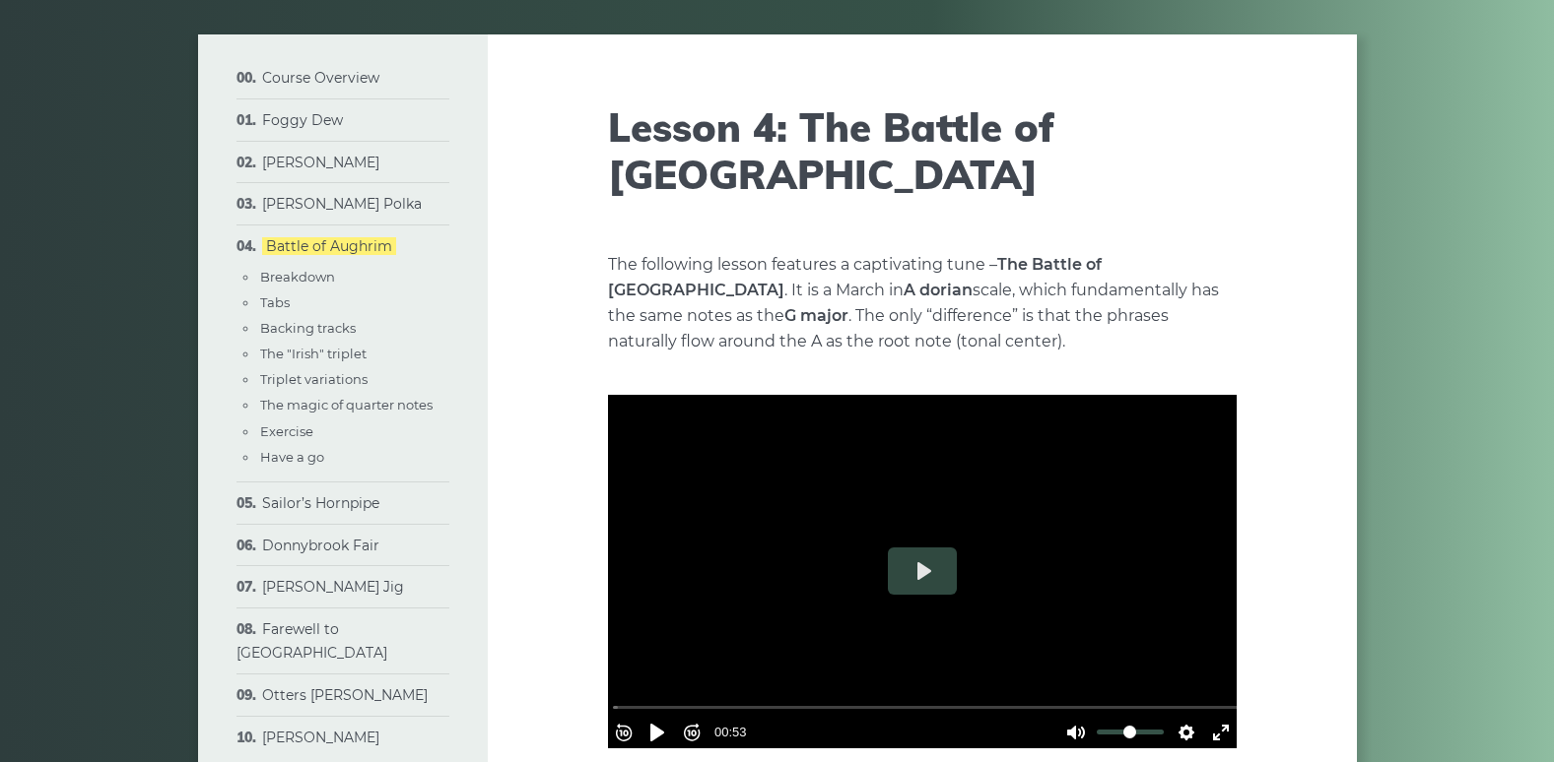
scroll to position [60, 0]
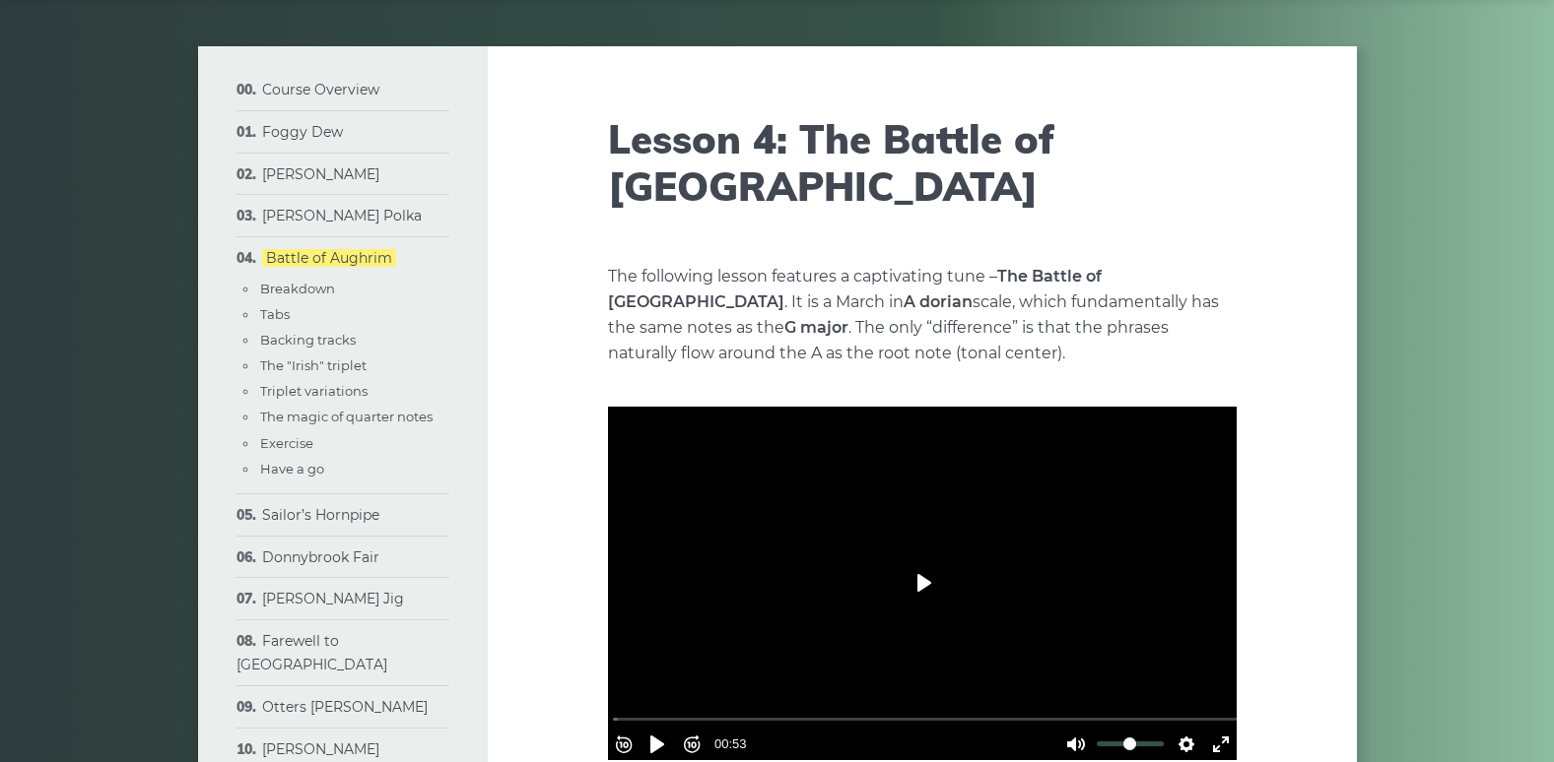
click at [909, 560] on button "Play" at bounding box center [922, 583] width 69 height 47
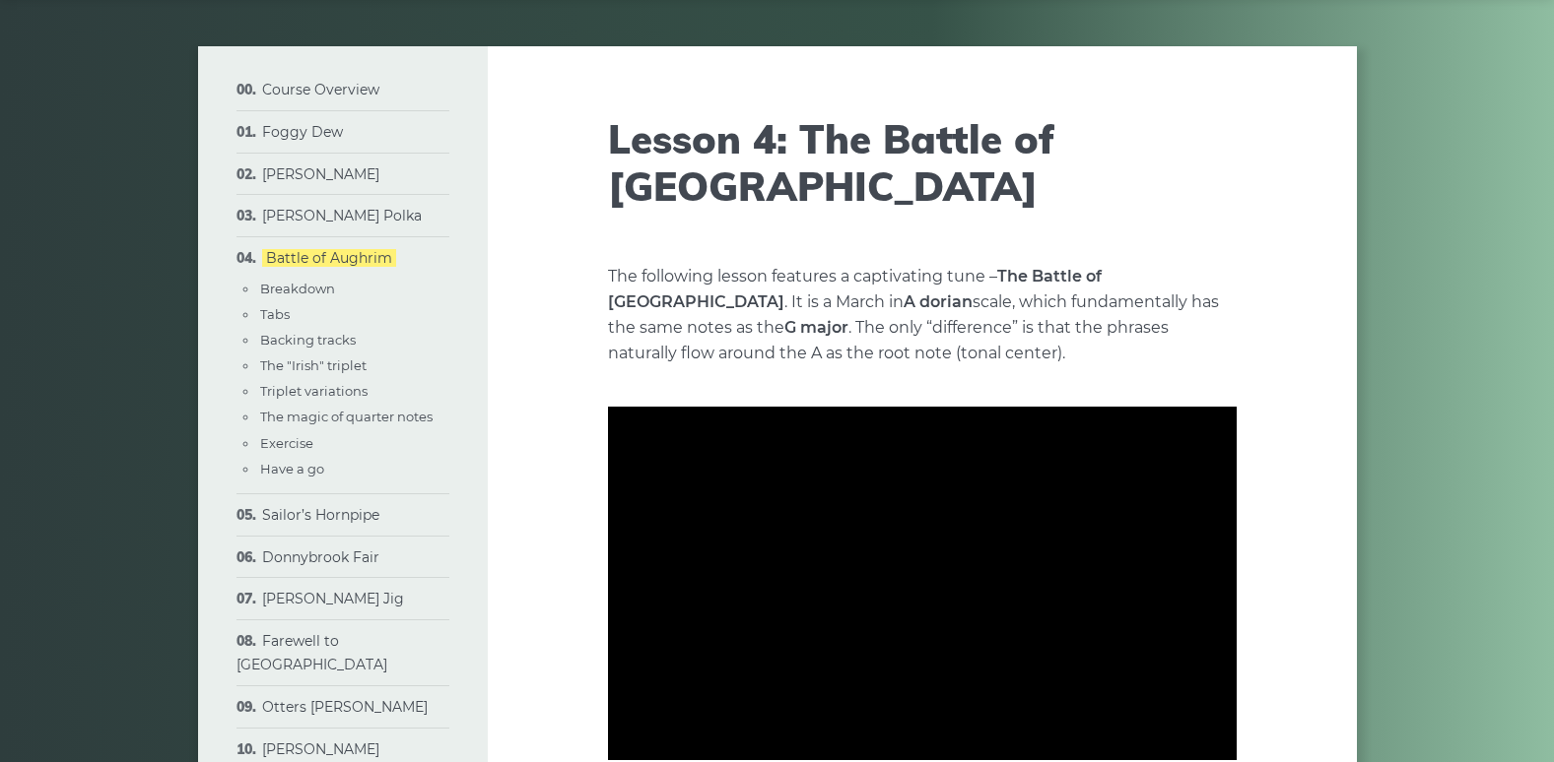
type input "***"
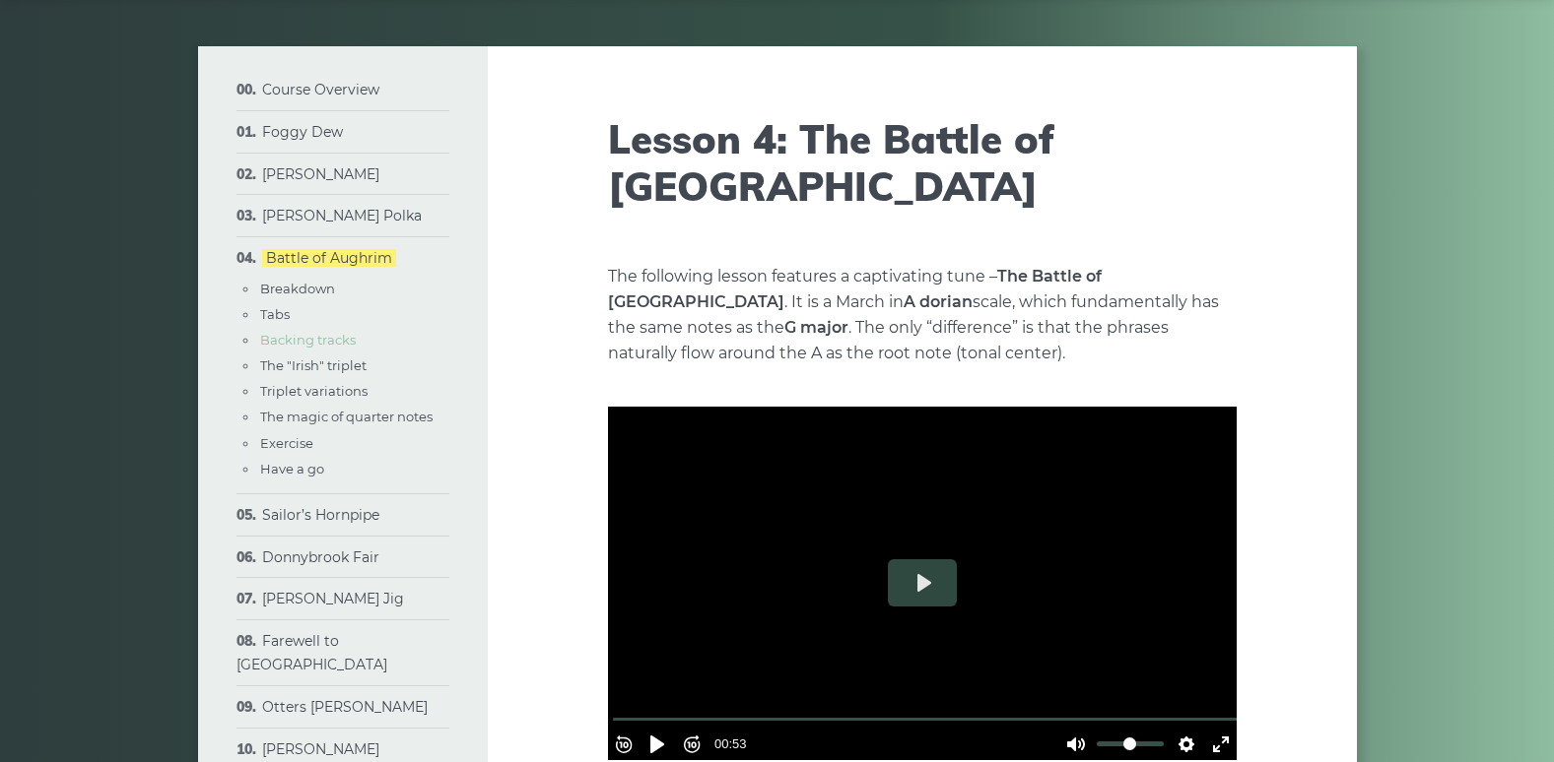
click at [298, 338] on link "Backing tracks" at bounding box center [308, 340] width 96 height 16
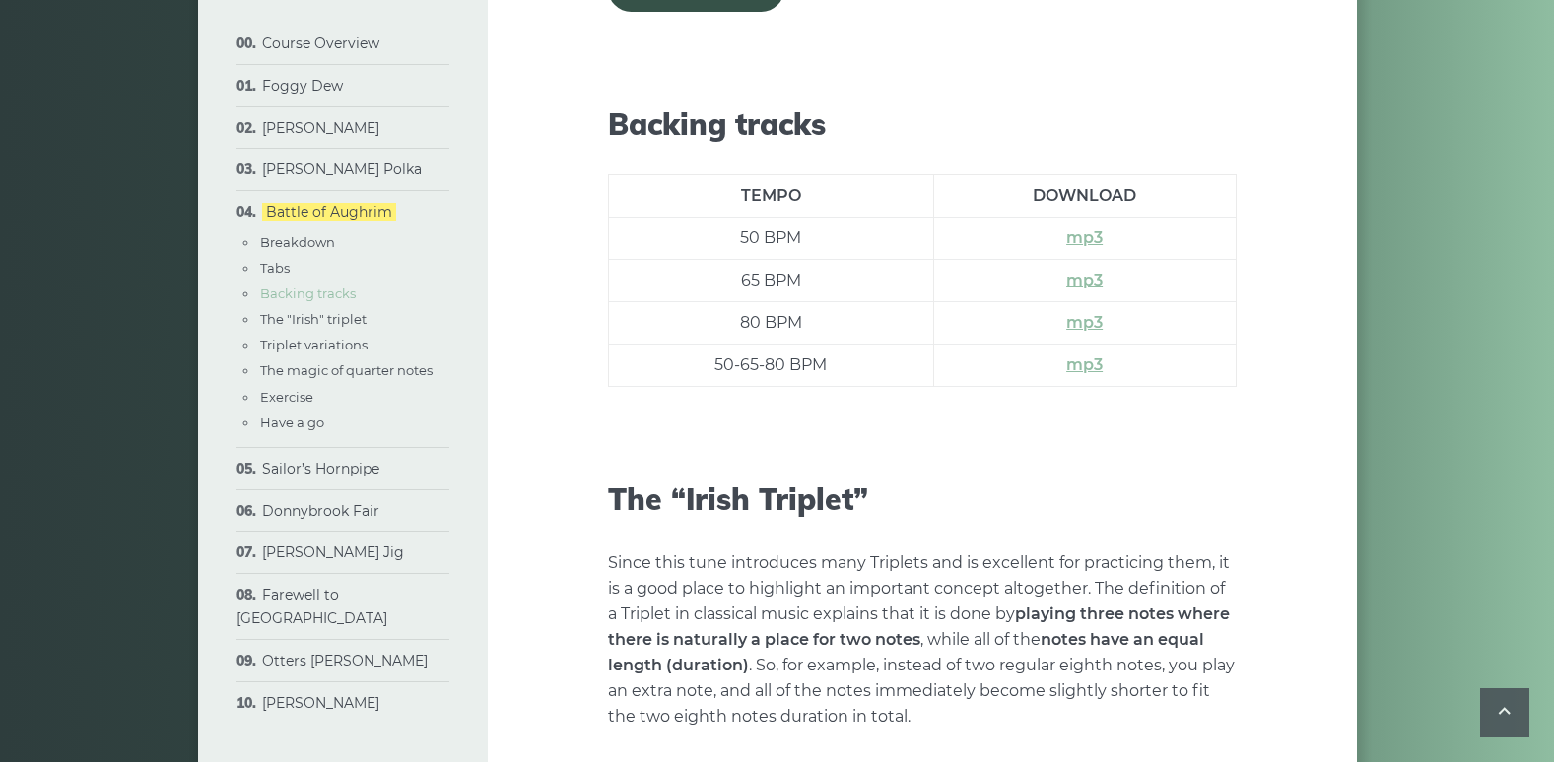
scroll to position [2641, 0]
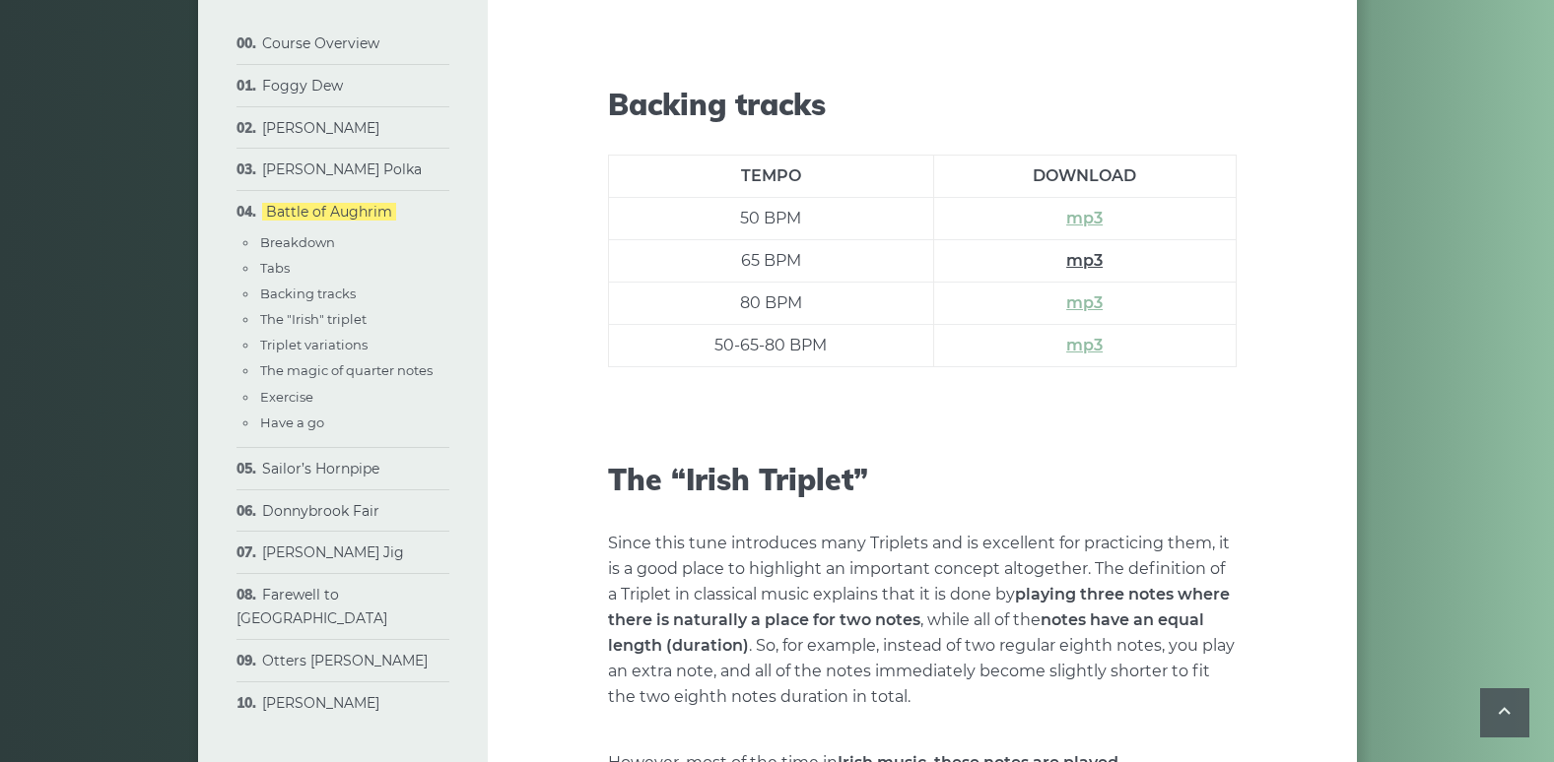
click at [1086, 251] on link "mp3" at bounding box center [1084, 260] width 36 height 19
click at [844, 754] on strong "Irish music, these notes are played differently" at bounding box center [863, 776] width 510 height 44
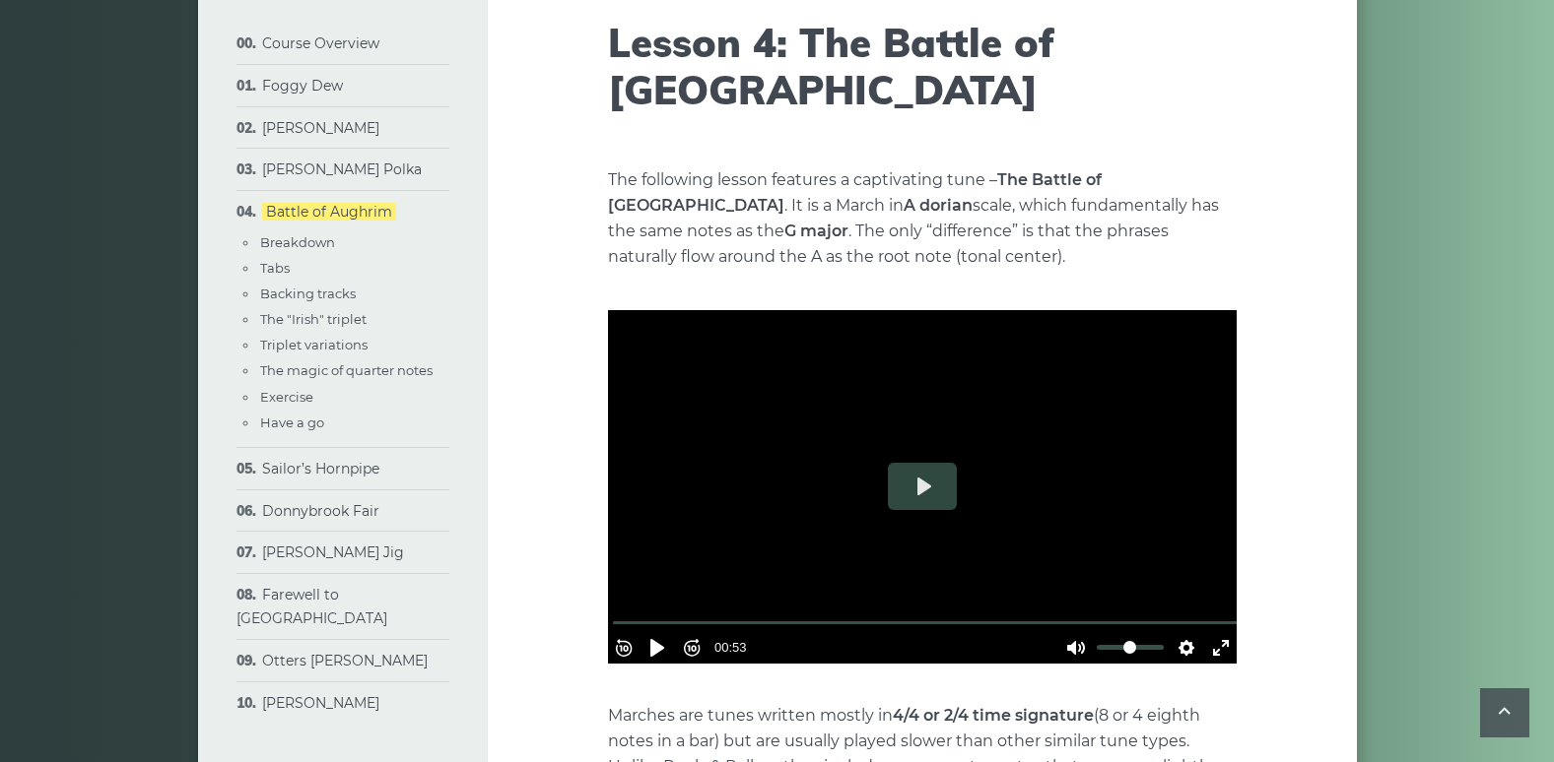
scroll to position [0, 0]
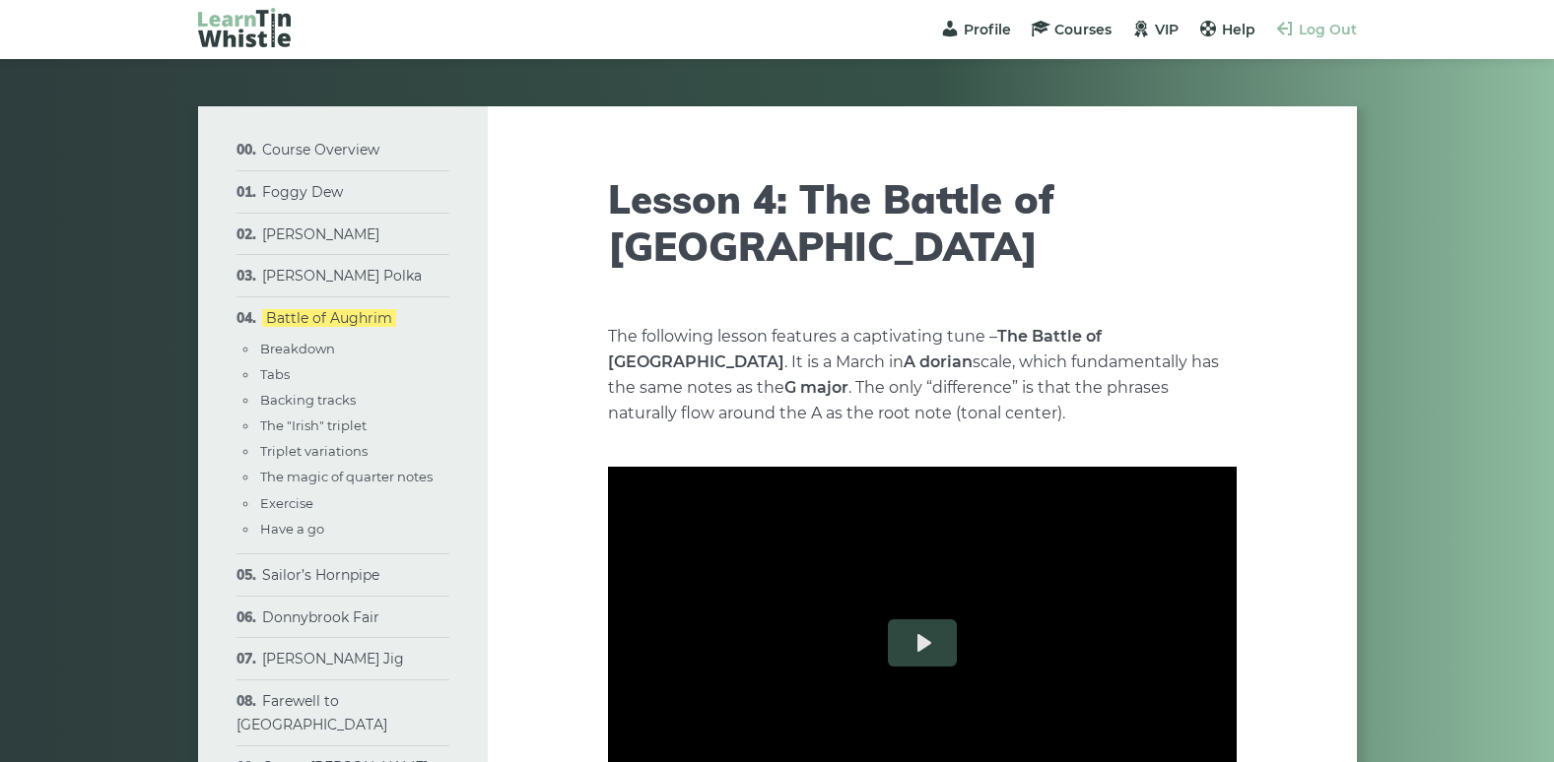
click at [1316, 33] on span "Log Out" at bounding box center [1327, 30] width 58 height 18
